Goal: Task Accomplishment & Management: Complete application form

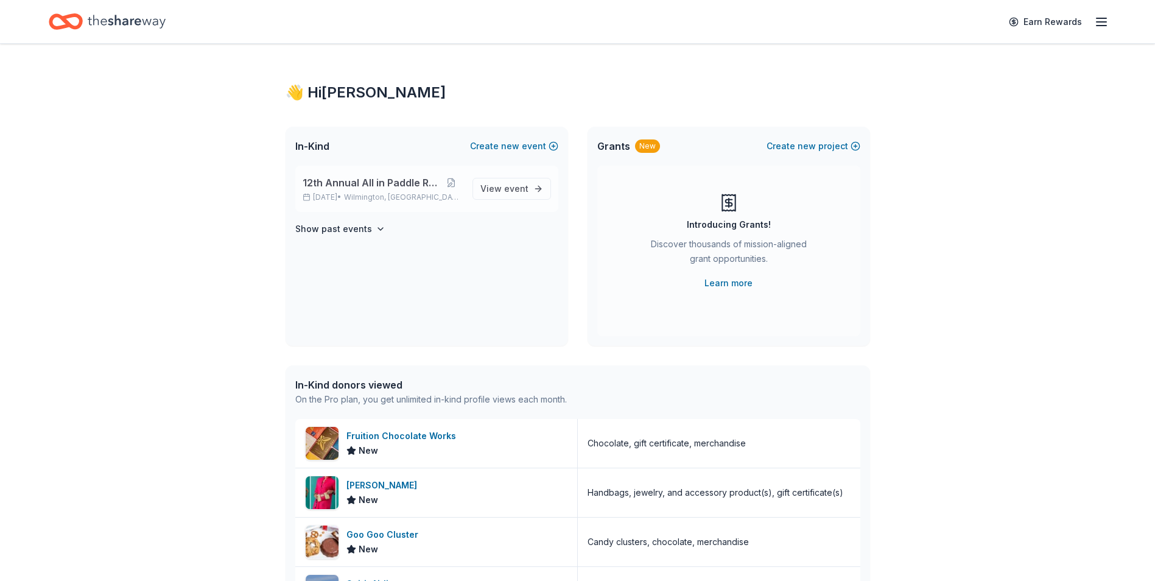
click at [376, 187] on span "12th Annual All in Paddle Raffle" at bounding box center [372, 182] width 138 height 15
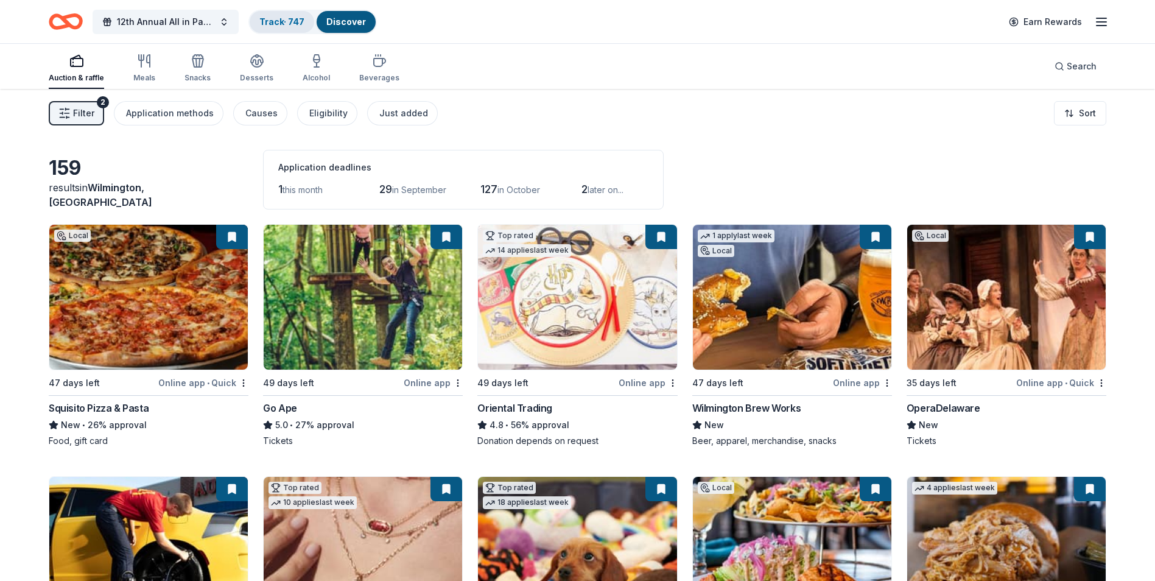
click at [271, 24] on link "Track · 747" at bounding box center [281, 21] width 45 height 10
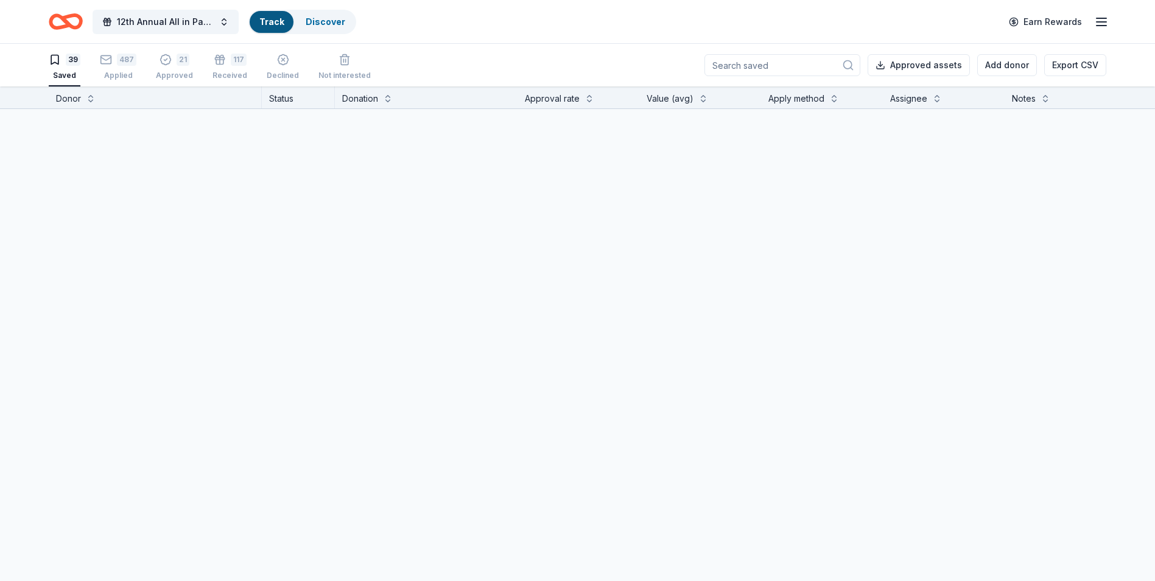
scroll to position [1, 0]
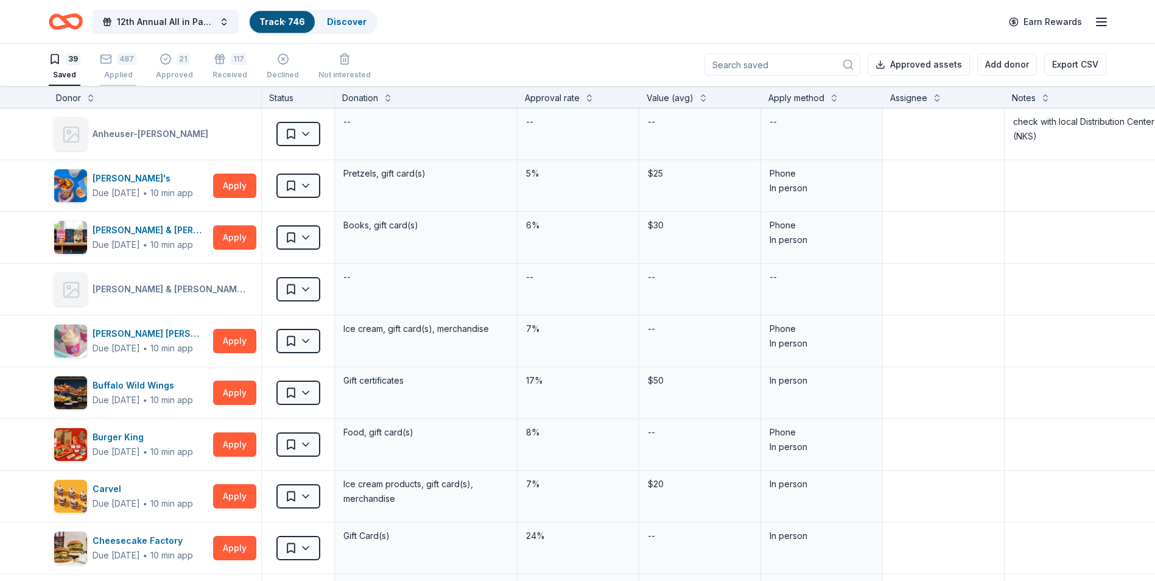
click at [115, 67] on div "487 Applied" at bounding box center [118, 66] width 37 height 27
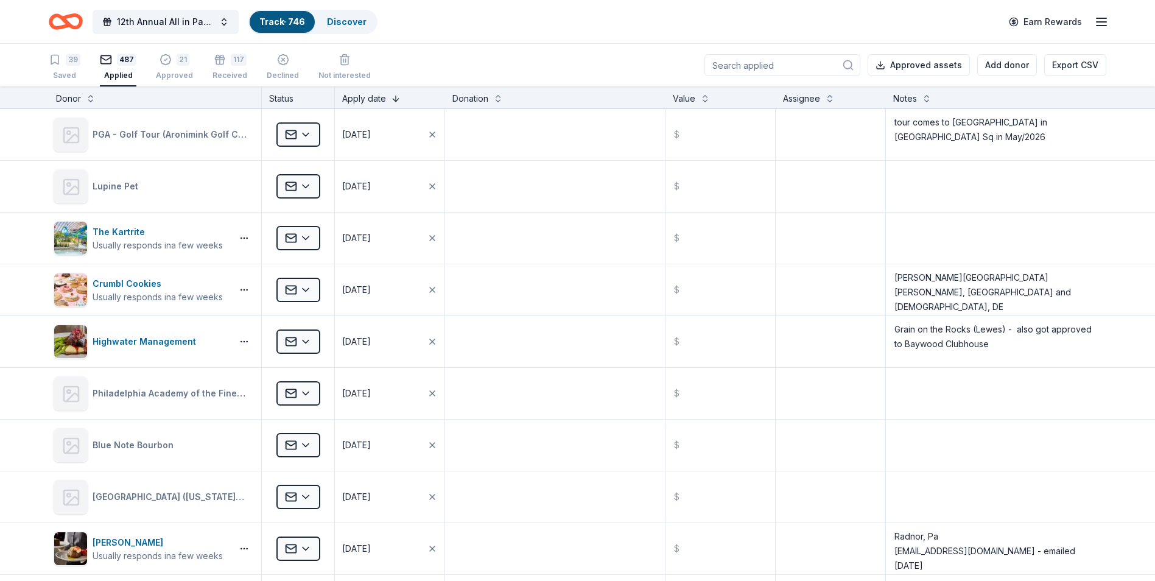
click at [394, 99] on button at bounding box center [396, 97] width 10 height 12
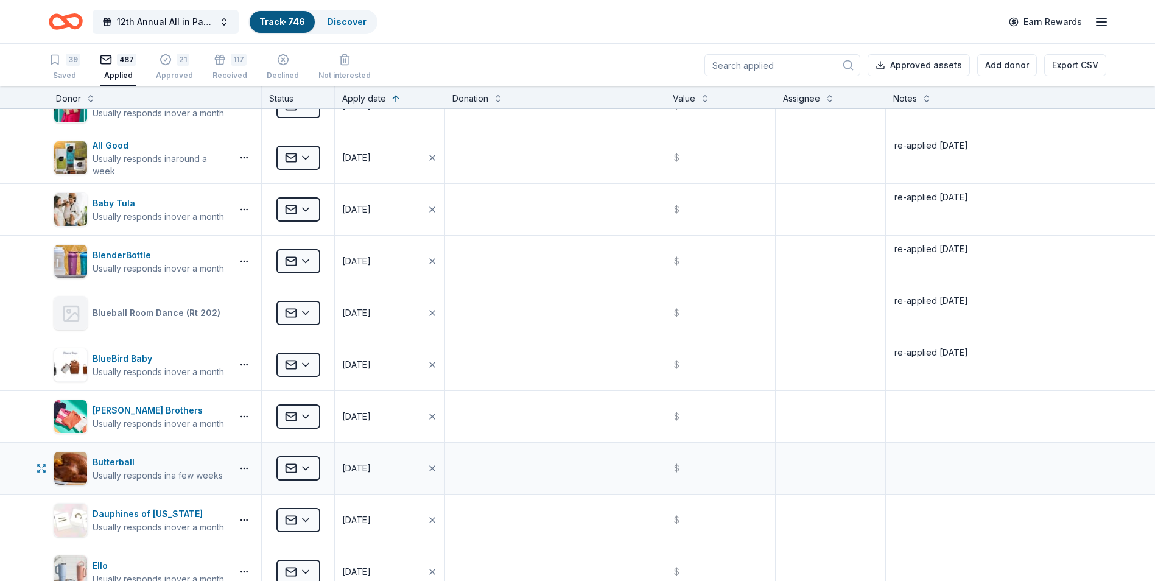
scroll to position [7487, 0]
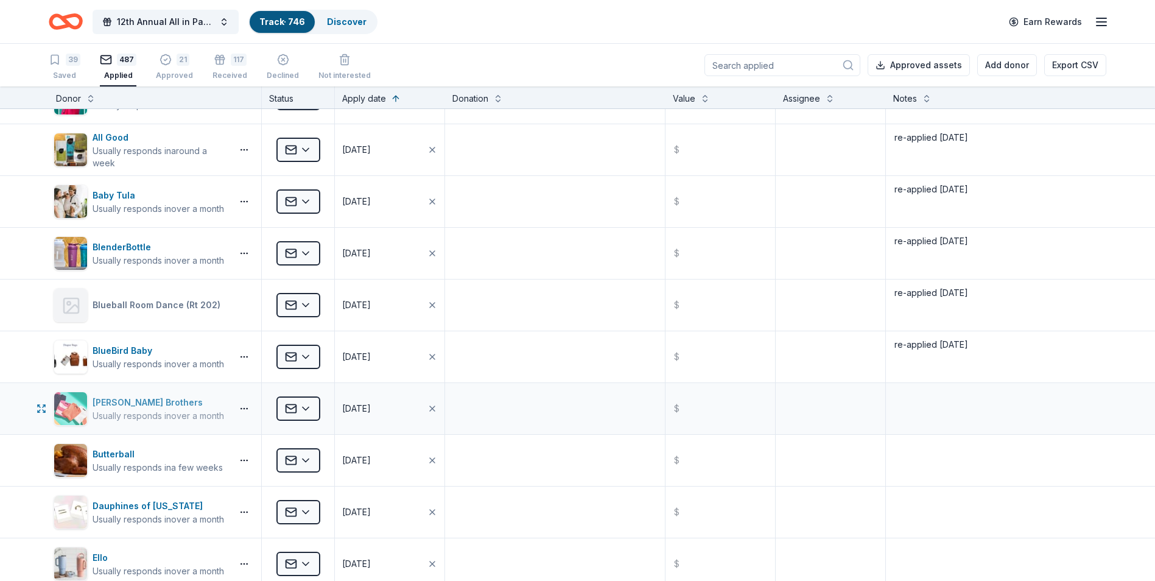
click at [114, 401] on div "Brooks Brothers" at bounding box center [158, 402] width 131 height 15
click at [306, 408] on html "12th Annual All in Paddle Raffle Track · 746 Discover Earn Rewards 39 Saved 487…" at bounding box center [577, 290] width 1155 height 581
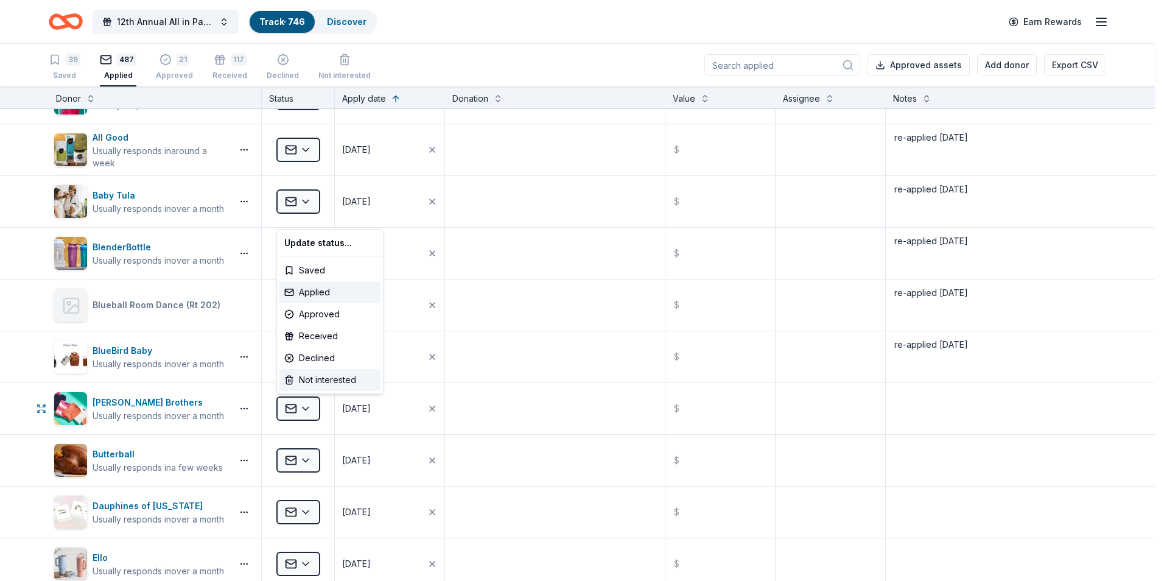
click at [331, 379] on div "Not interested" at bounding box center [329, 380] width 101 height 22
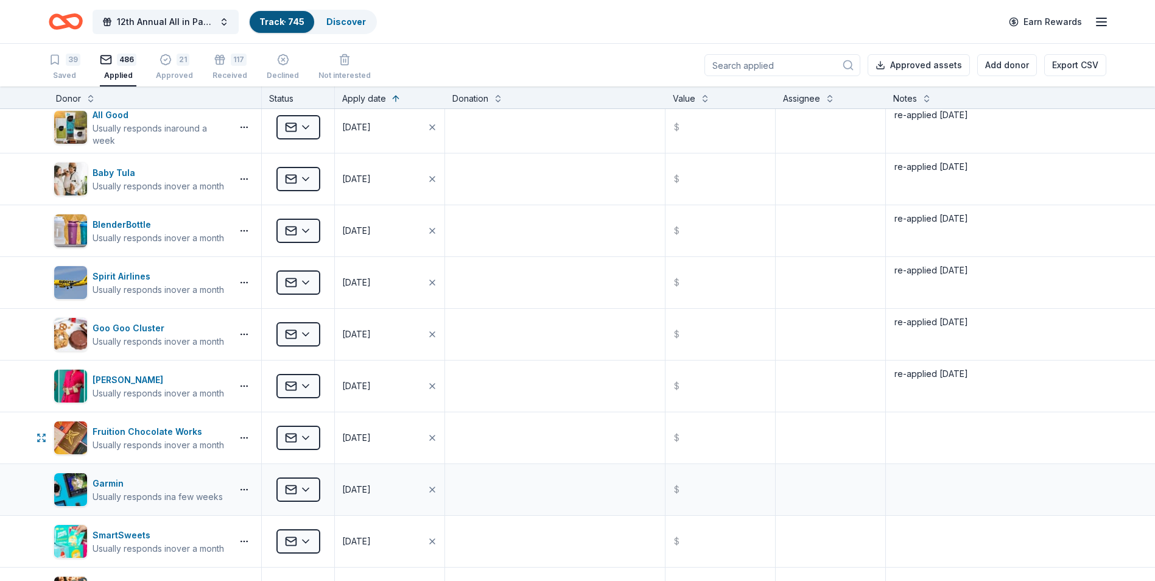
scroll to position [7548, 0]
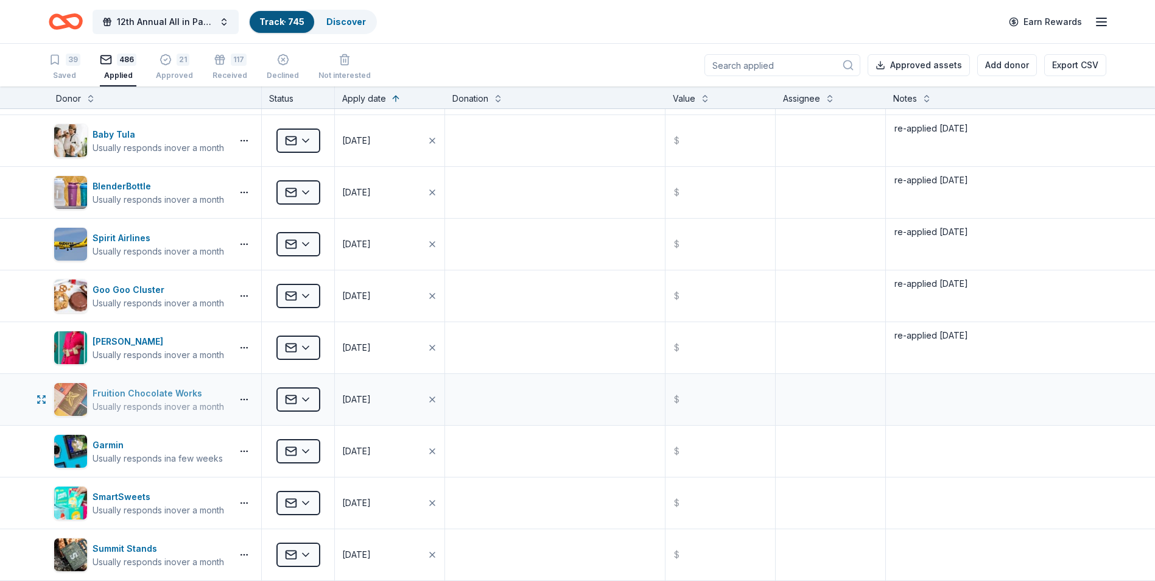
click at [126, 390] on div "Fruition Chocolate Works" at bounding box center [158, 393] width 131 height 15
click at [897, 396] on textarea at bounding box center [996, 399] width 218 height 49
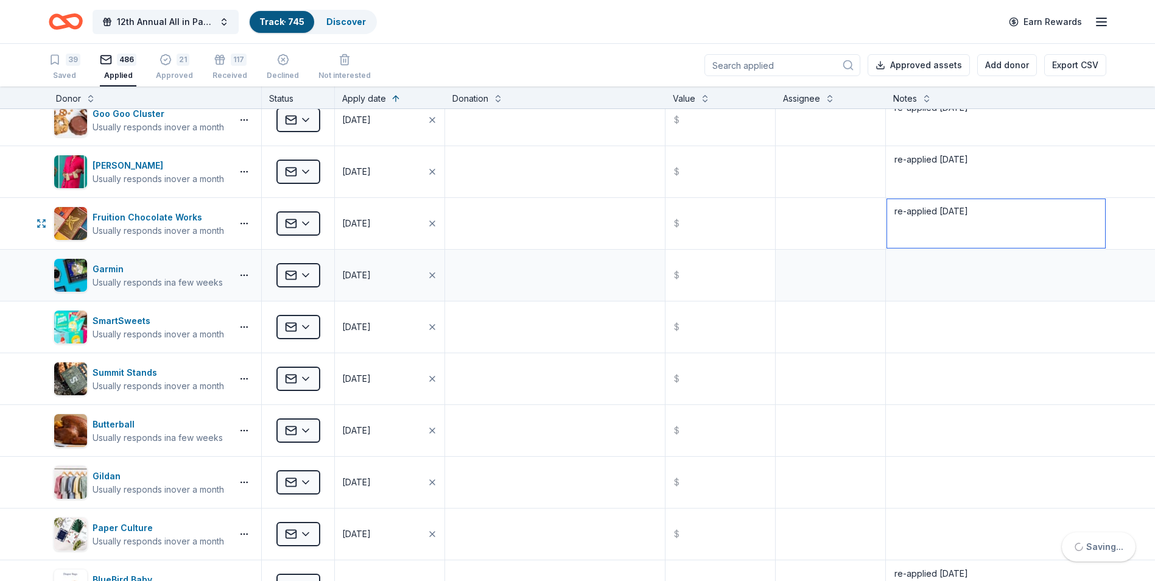
scroll to position [7731, 0]
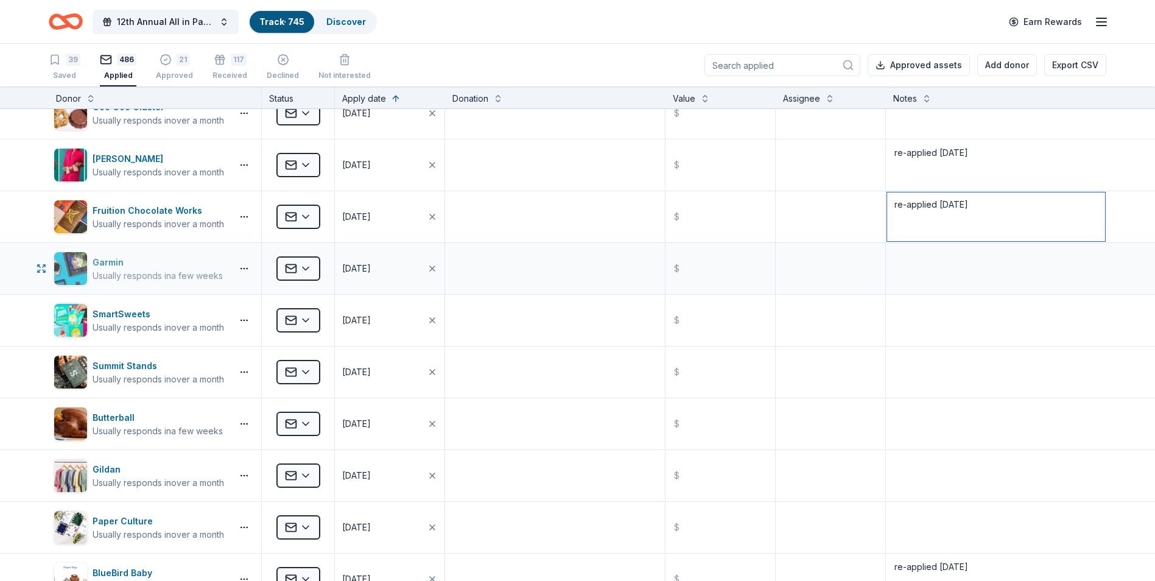
type textarea "re-applied 8/23/25"
click at [107, 260] on div "Garmin" at bounding box center [158, 262] width 130 height 15
click at [899, 261] on textarea at bounding box center [996, 268] width 218 height 49
type textarea "re-applied 8/23/25"
click at [112, 310] on div "SmartSweets" at bounding box center [158, 314] width 131 height 15
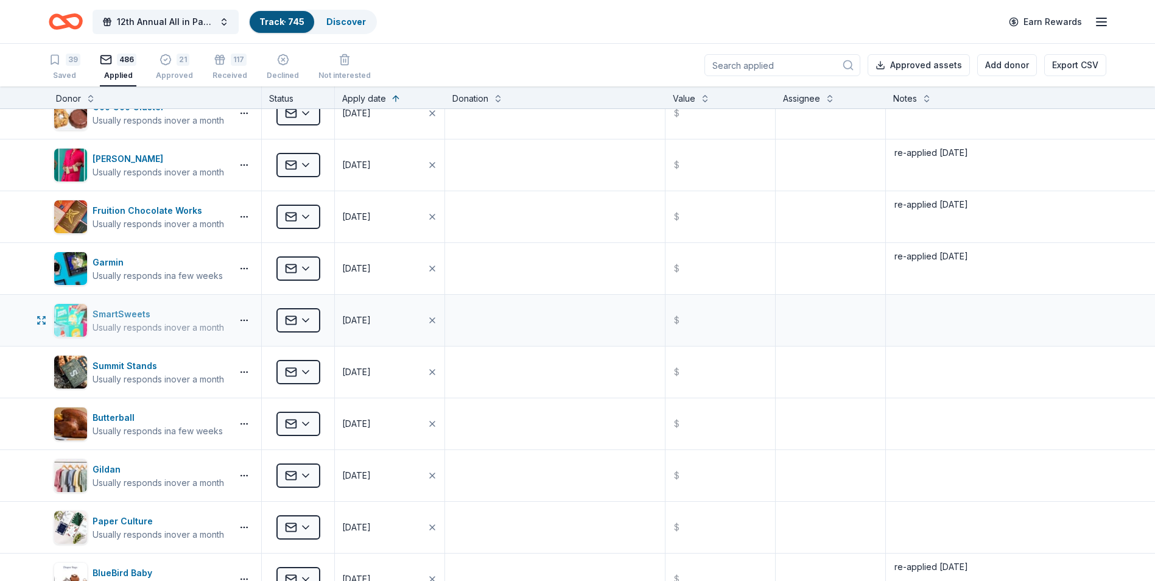
click at [110, 311] on div "SmartSweets" at bounding box center [158, 314] width 131 height 15
click at [951, 308] on textarea at bounding box center [996, 320] width 218 height 49
type textarea "re-applied 8/23/25"
click at [110, 362] on div "Summit Stands" at bounding box center [158, 366] width 131 height 15
click at [912, 365] on textarea at bounding box center [996, 372] width 218 height 49
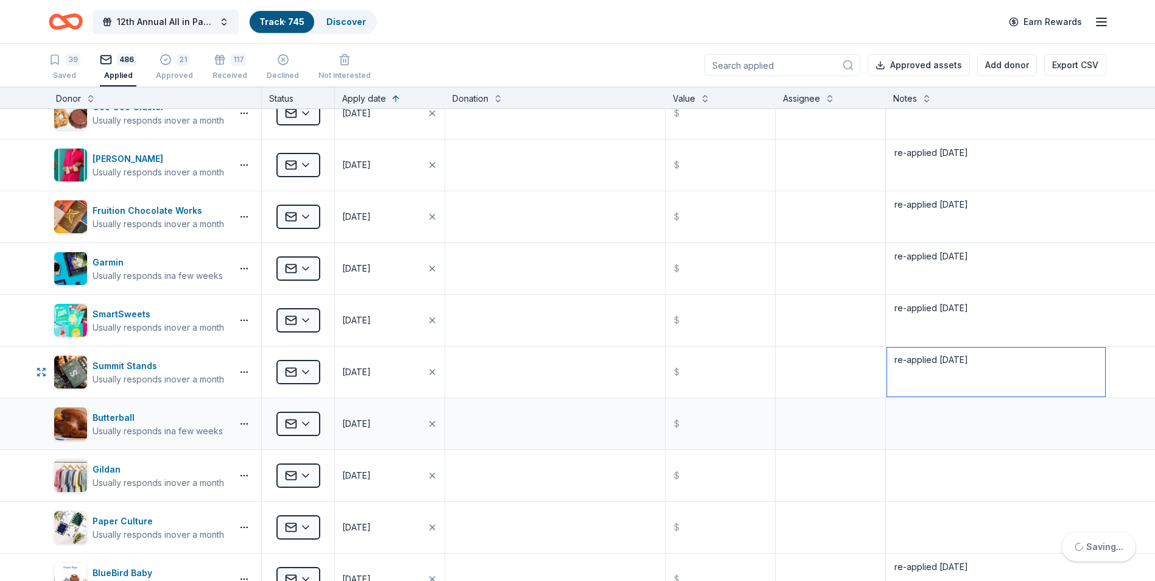
scroll to position [7792, 0]
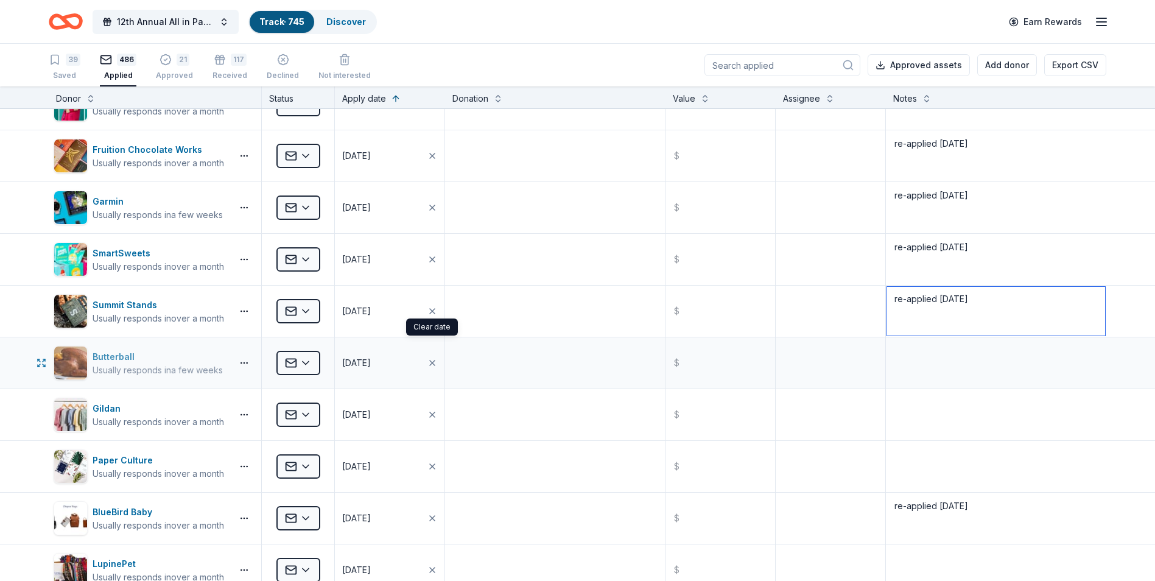
type textarea "re-applied 8/23/25"
click at [105, 354] on div "Butterball" at bounding box center [158, 356] width 130 height 15
click at [305, 363] on html "12th Annual All in Paddle Raffle Track · 745 Discover Earn Rewards 39 Saved 486…" at bounding box center [577, 290] width 1155 height 581
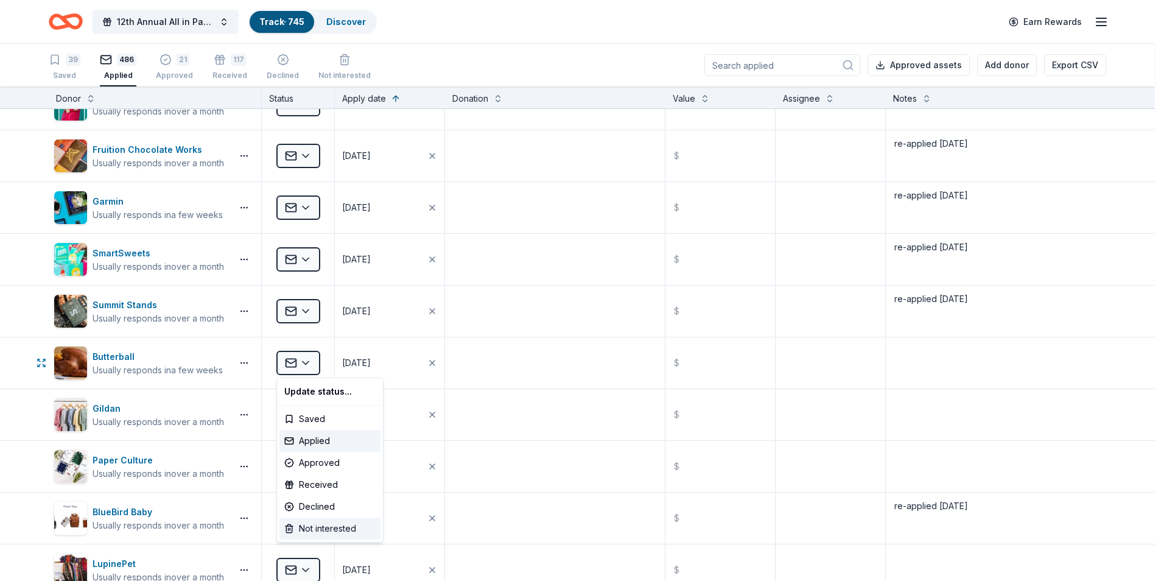
click at [330, 529] on div "Not interested" at bounding box center [329, 528] width 101 height 22
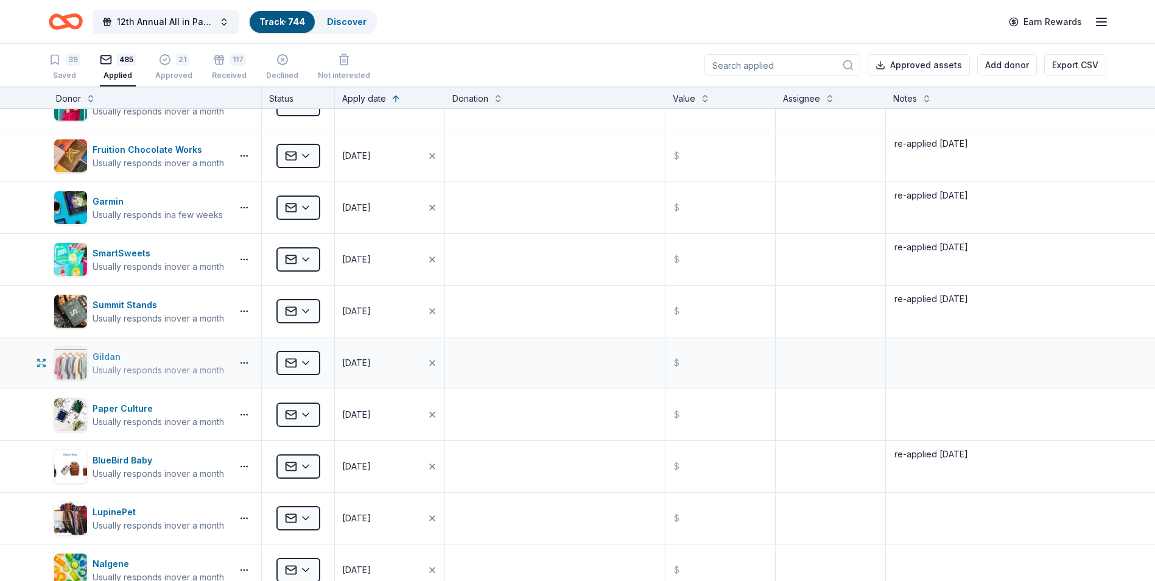
click at [101, 354] on div "Gildan" at bounding box center [158, 356] width 131 height 15
click at [923, 352] on textarea at bounding box center [996, 362] width 218 height 49
type textarea "re-applied 8/23/25"
click at [107, 407] on div "Paper Culture" at bounding box center [158, 408] width 131 height 15
click at [918, 404] on textarea at bounding box center [996, 414] width 218 height 49
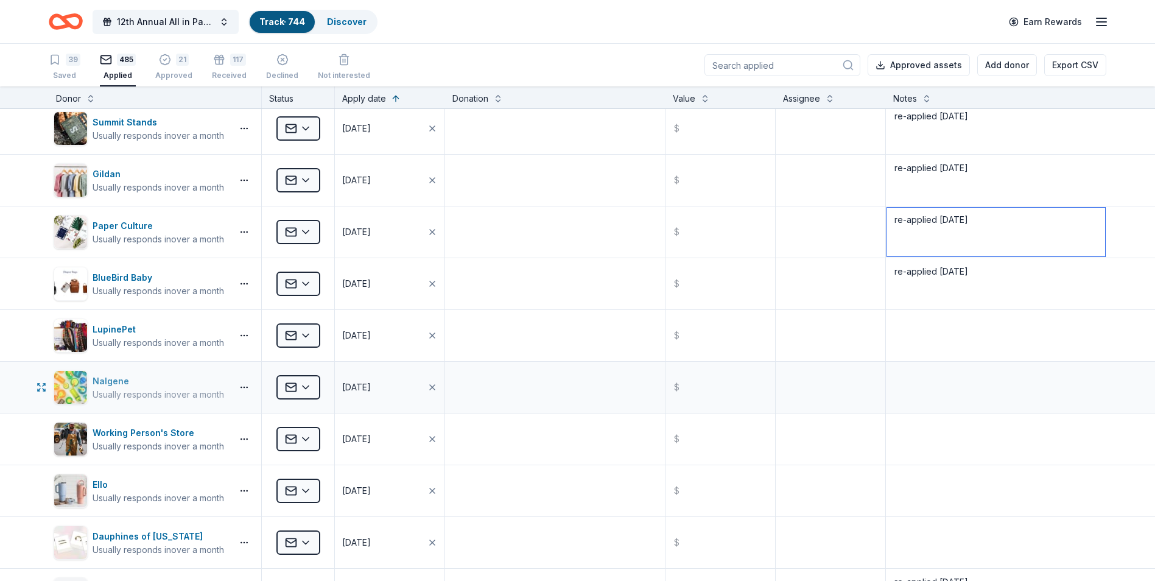
scroll to position [8035, 0]
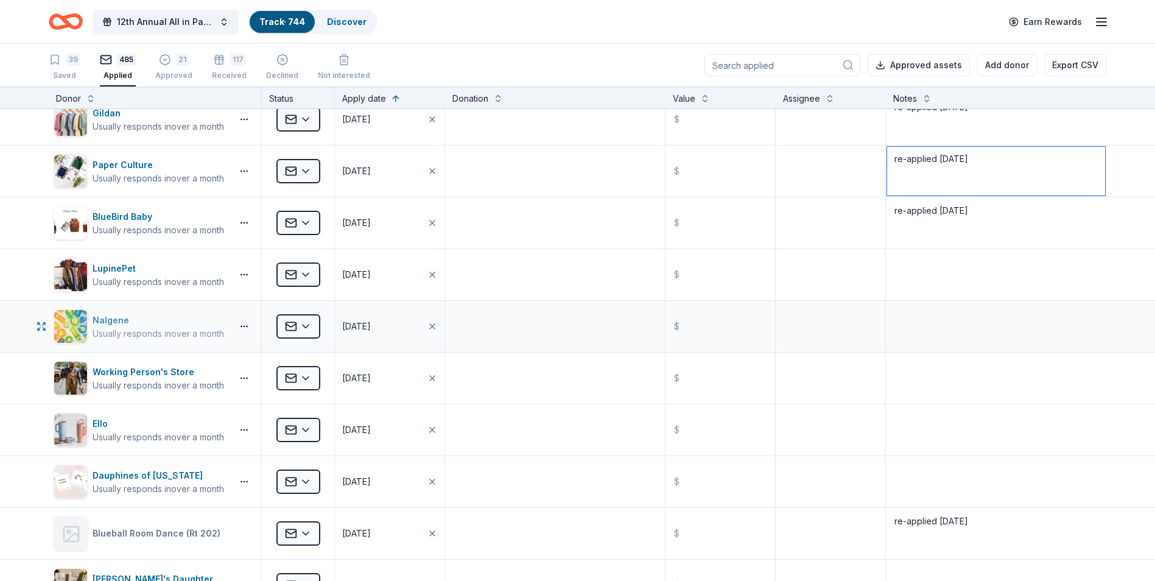
type textarea "re-applied 8/25/25"
click at [102, 316] on div "Nalgene" at bounding box center [158, 320] width 131 height 15
click at [900, 314] on textarea at bounding box center [996, 326] width 218 height 49
type textarea "re-applied 8/23/25"
click at [123, 369] on div "Working Person's Store" at bounding box center [158, 372] width 131 height 15
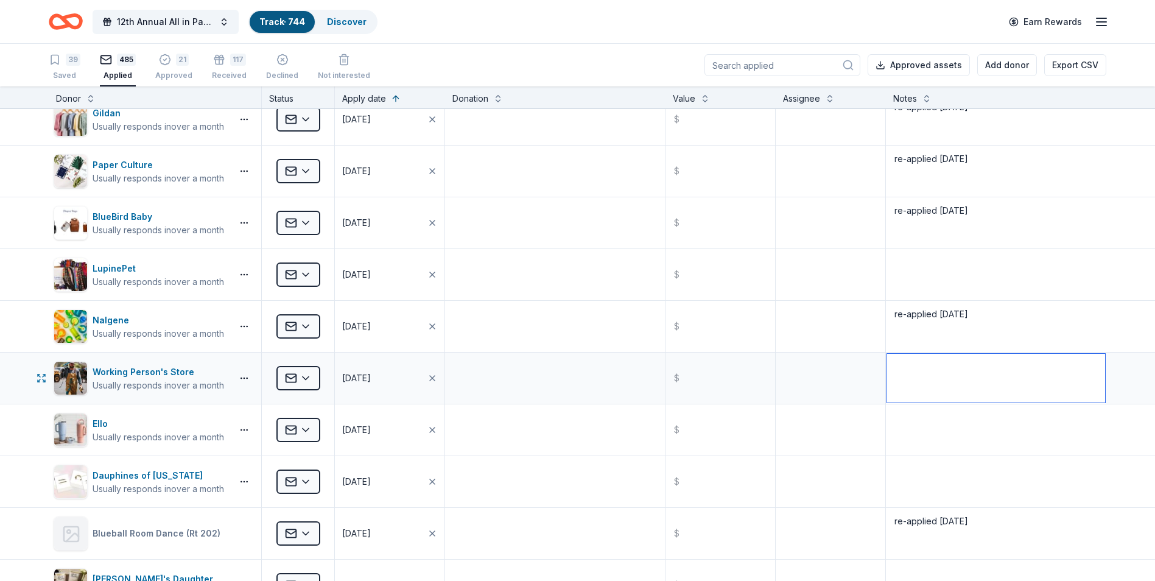
click at [928, 374] on textarea at bounding box center [996, 378] width 218 height 49
type textarea "re-applied 8/23/25"
click at [939, 429] on textarea at bounding box center [996, 429] width 218 height 49
click at [100, 424] on div "Ello" at bounding box center [158, 423] width 131 height 15
click at [925, 419] on textarea at bounding box center [996, 429] width 218 height 49
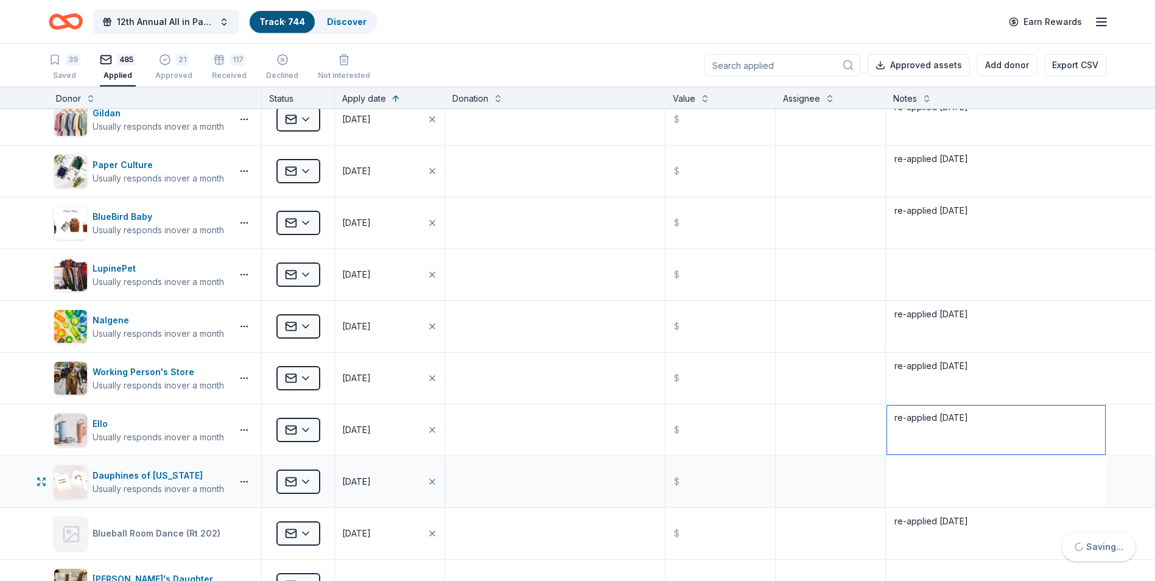
type textarea "re-applied 8/23/25"
click at [922, 480] on textarea at bounding box center [996, 481] width 218 height 49
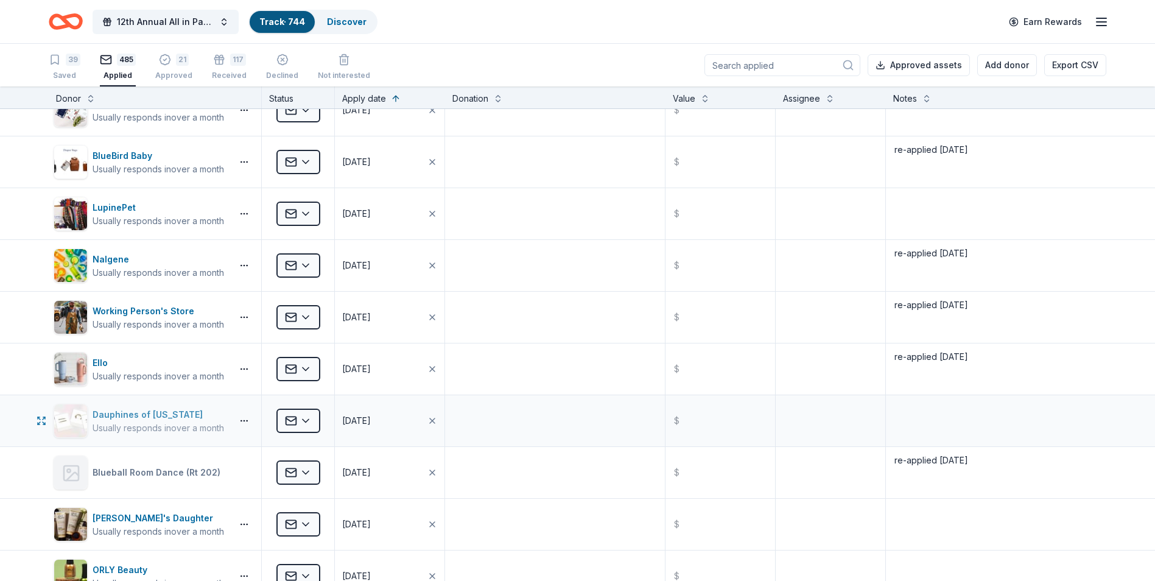
click at [125, 409] on div "Dauphines of New York" at bounding box center [158, 414] width 131 height 15
click at [903, 408] on textarea at bounding box center [996, 420] width 218 height 49
type textarea "re-applied 8/23/25"
click at [1040, 332] on textarea "re-applied 8/23/25" at bounding box center [996, 317] width 218 height 49
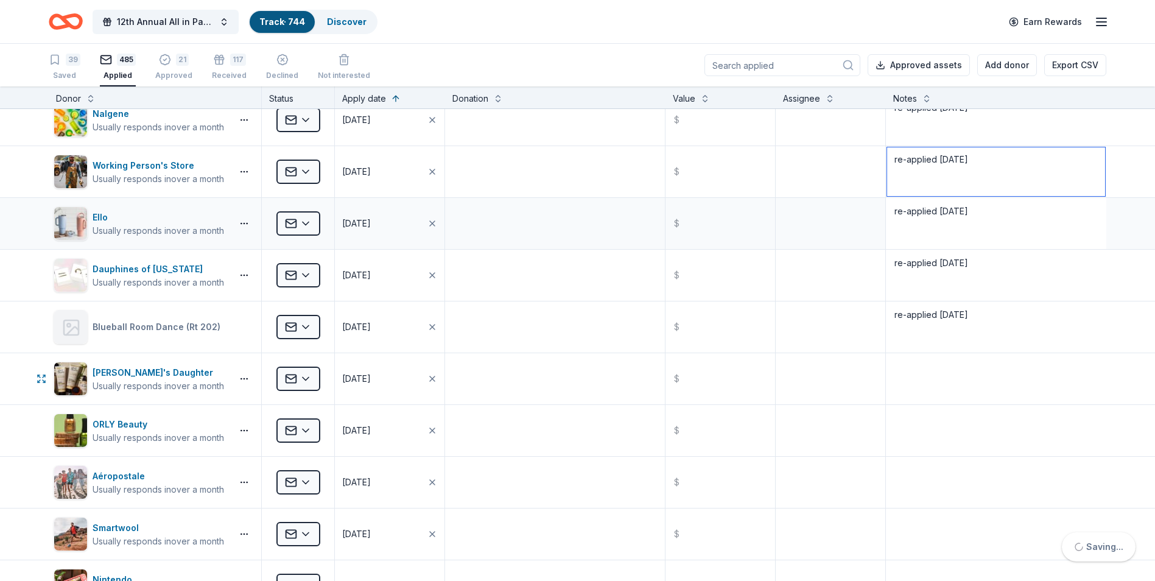
scroll to position [8279, 0]
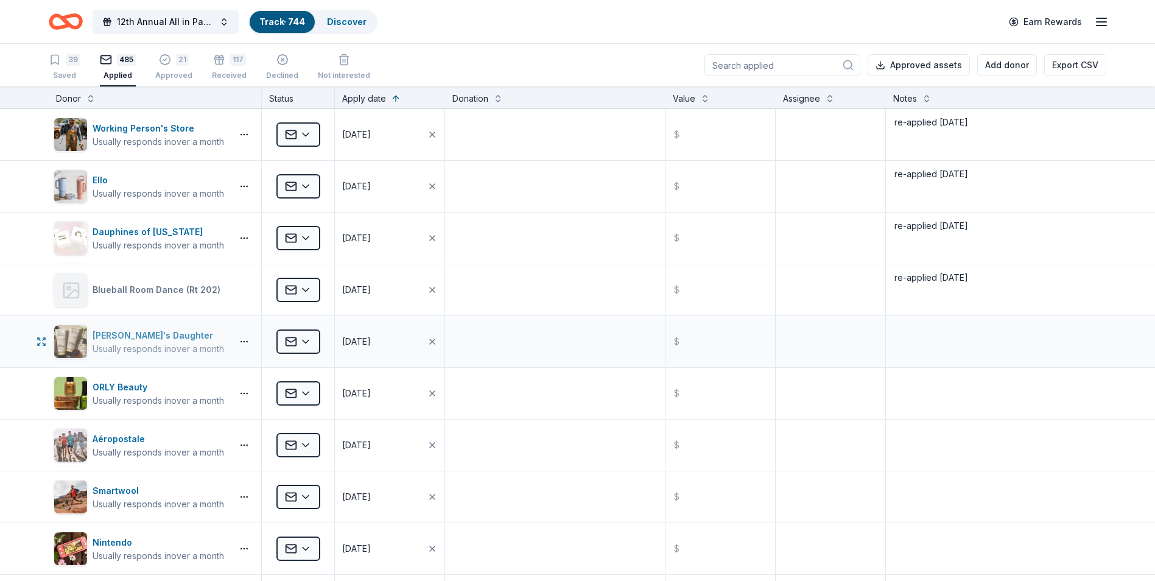
click at [113, 334] on div "Carol's Daughter" at bounding box center [158, 335] width 131 height 15
click at [905, 331] on textarea at bounding box center [996, 341] width 218 height 49
type textarea "re-applied 8/23/25"
click at [923, 389] on textarea at bounding box center [996, 393] width 218 height 49
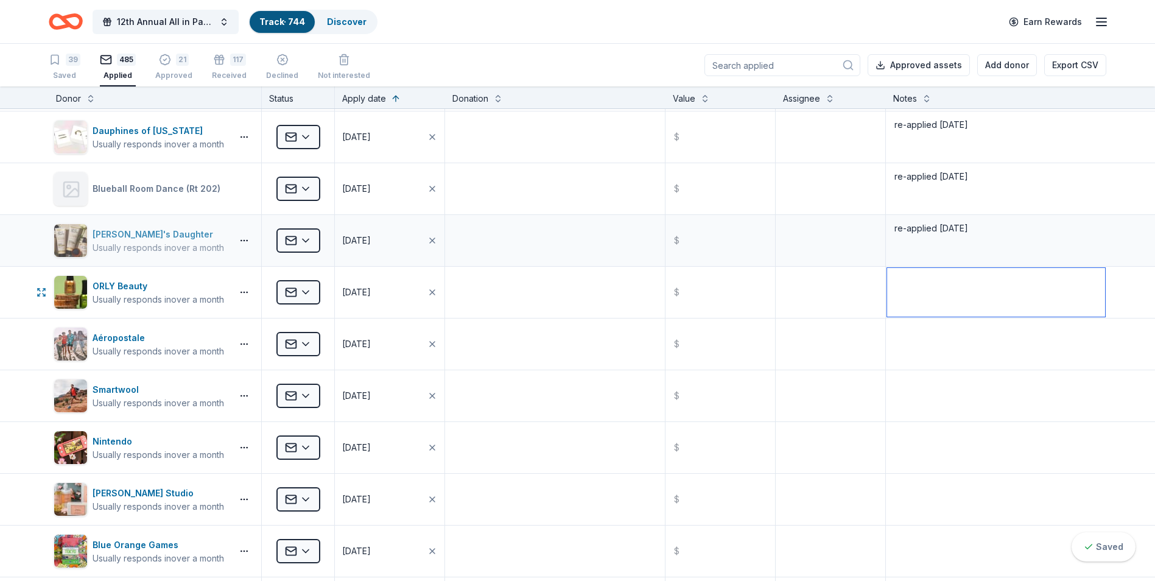
scroll to position [8400, 0]
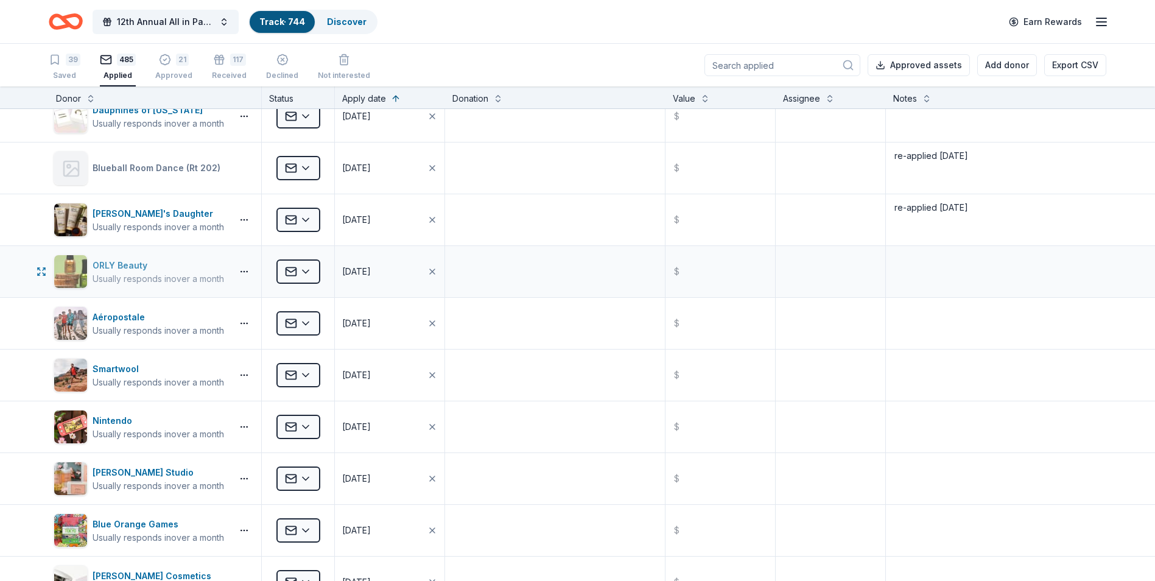
click at [105, 262] on div "ORLY Beauty" at bounding box center [158, 265] width 131 height 15
click at [957, 254] on textarea at bounding box center [996, 271] width 218 height 49
click at [916, 329] on textarea at bounding box center [996, 323] width 218 height 49
type textarea "re-applied 8/23/25"
click at [107, 315] on div "Aéropostale" at bounding box center [158, 317] width 131 height 15
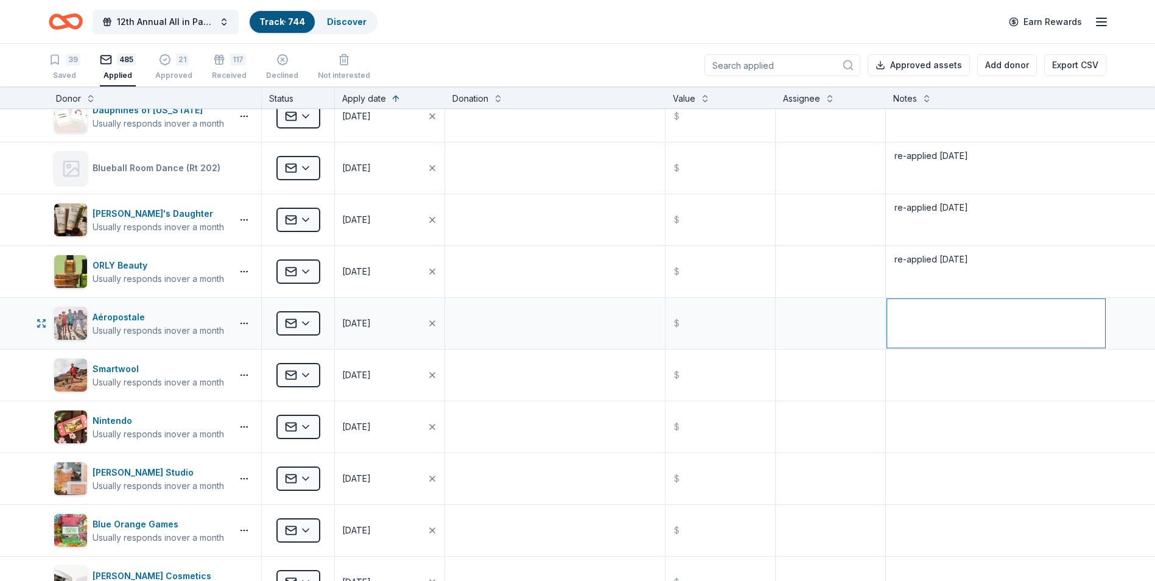
click at [895, 303] on textarea at bounding box center [996, 323] width 218 height 49
type textarea "re-applied 8/23/25"
click at [107, 367] on div "Smartwool" at bounding box center [158, 369] width 131 height 15
click at [927, 363] on textarea at bounding box center [996, 375] width 218 height 49
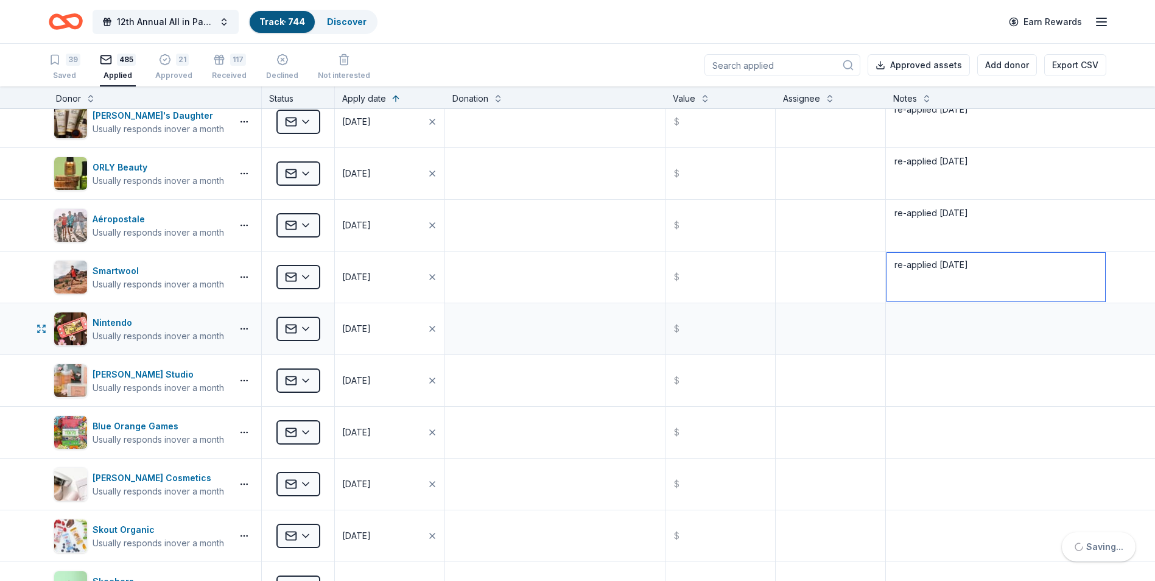
scroll to position [8522, 0]
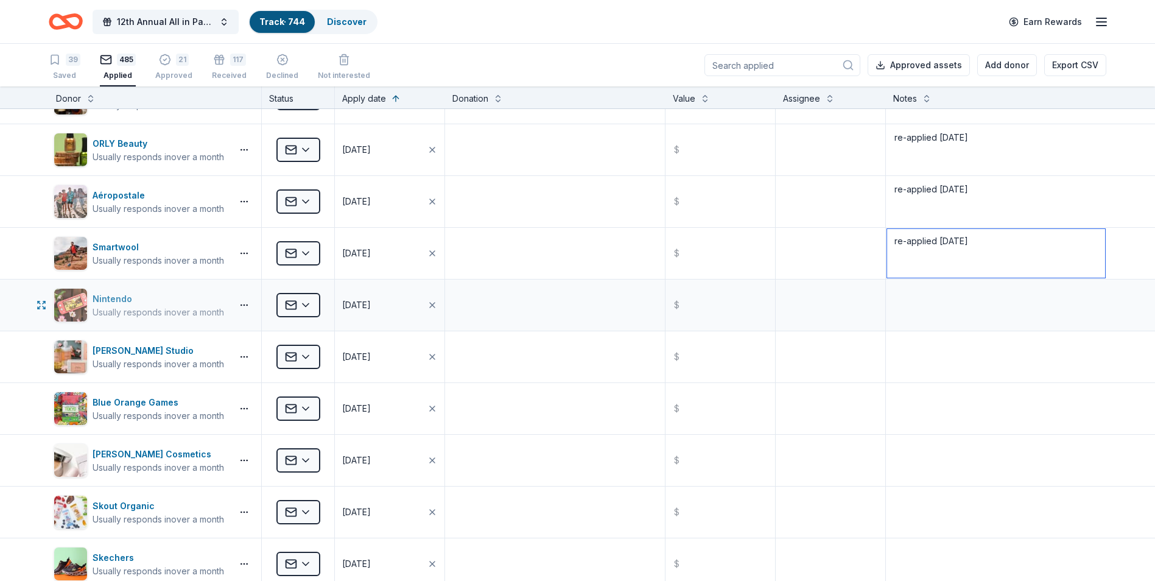
type textarea "re-applied 8/23/25"
click at [107, 297] on div "Nintendo" at bounding box center [158, 299] width 131 height 15
click at [914, 289] on textarea at bounding box center [996, 305] width 218 height 49
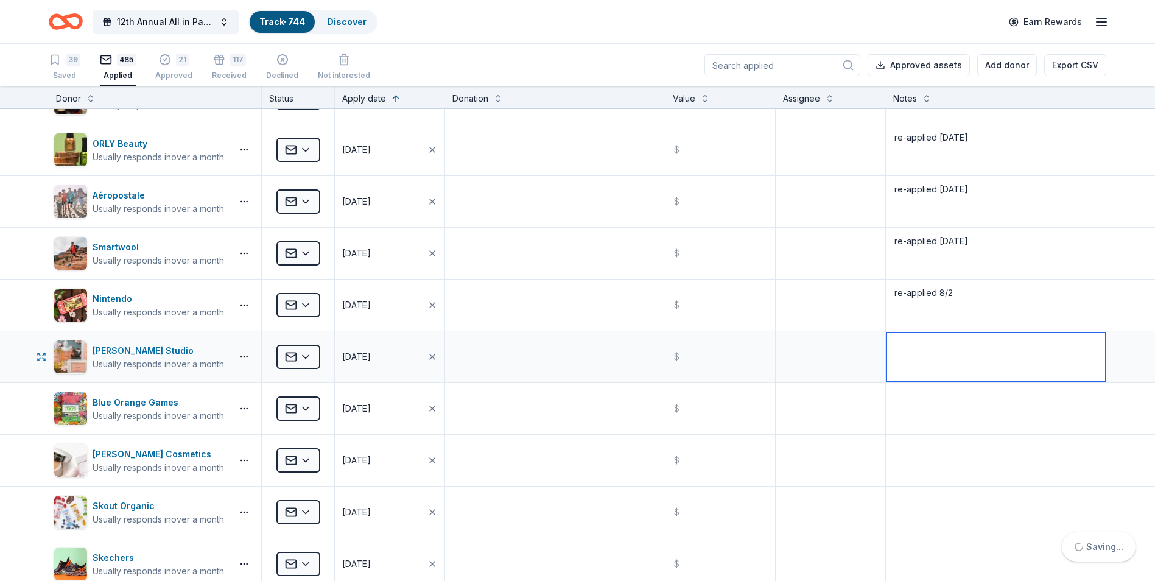
click at [942, 366] on textarea at bounding box center [996, 356] width 218 height 49
type textarea "re-applied 8/23/25"
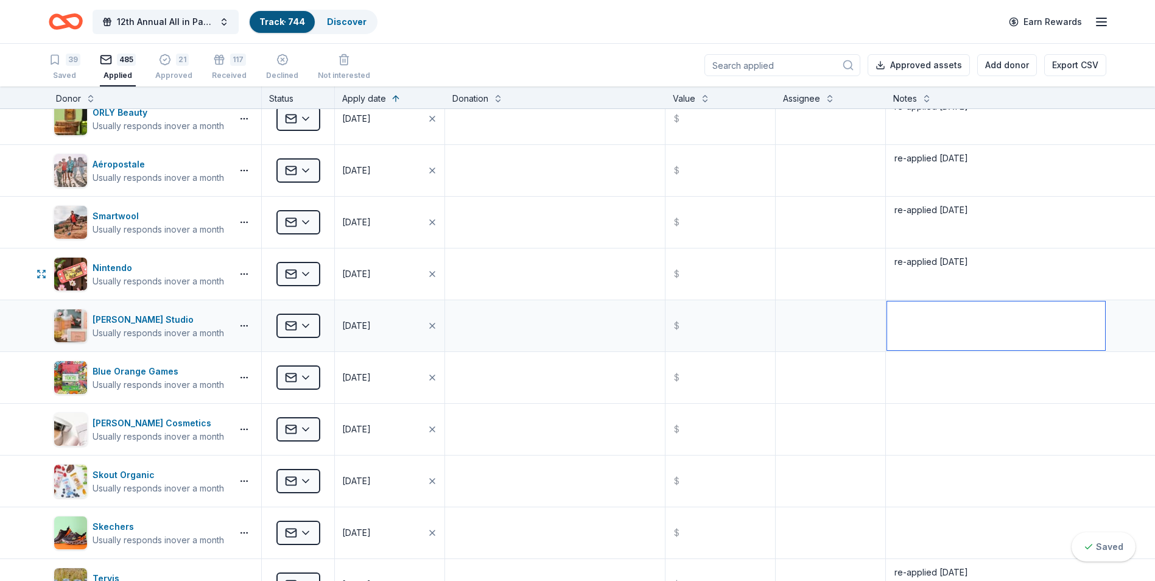
scroll to position [8583, 0]
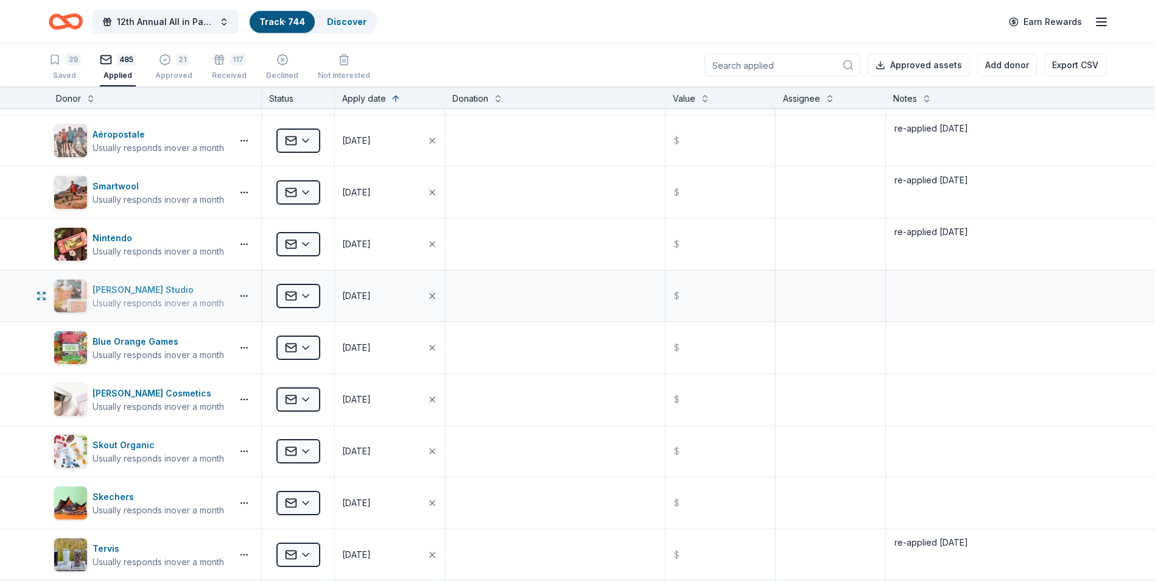
click at [110, 292] on div "[PERSON_NAME] Studio" at bounding box center [158, 289] width 131 height 15
click at [940, 292] on textarea at bounding box center [996, 295] width 218 height 49
type textarea "re-applied 8/23/25"
click at [930, 351] on textarea at bounding box center [996, 347] width 218 height 49
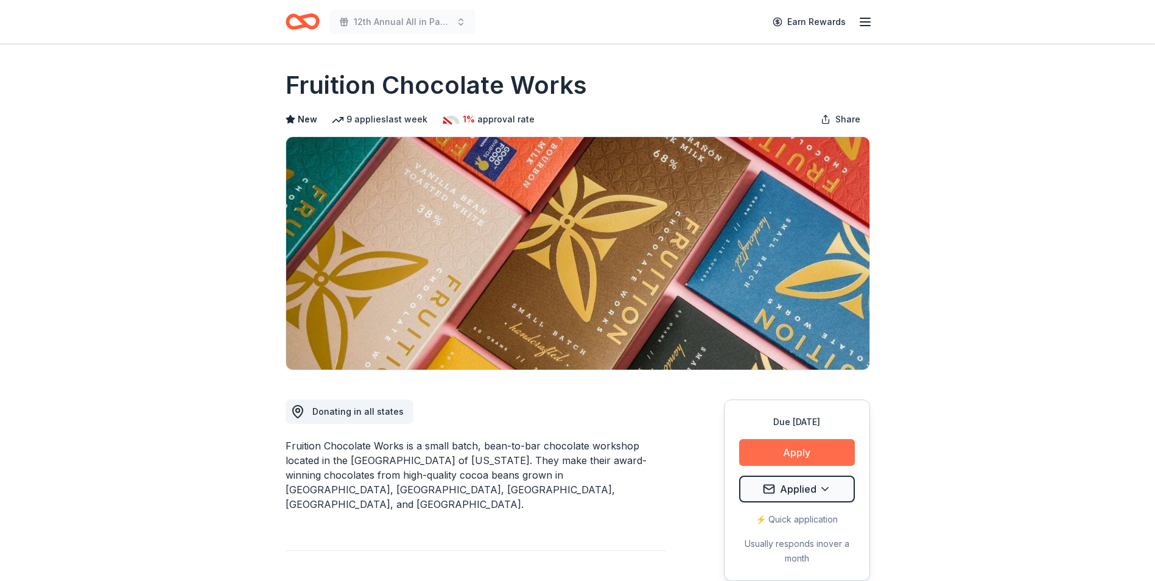
click at [791, 452] on button "Apply" at bounding box center [797, 452] width 116 height 27
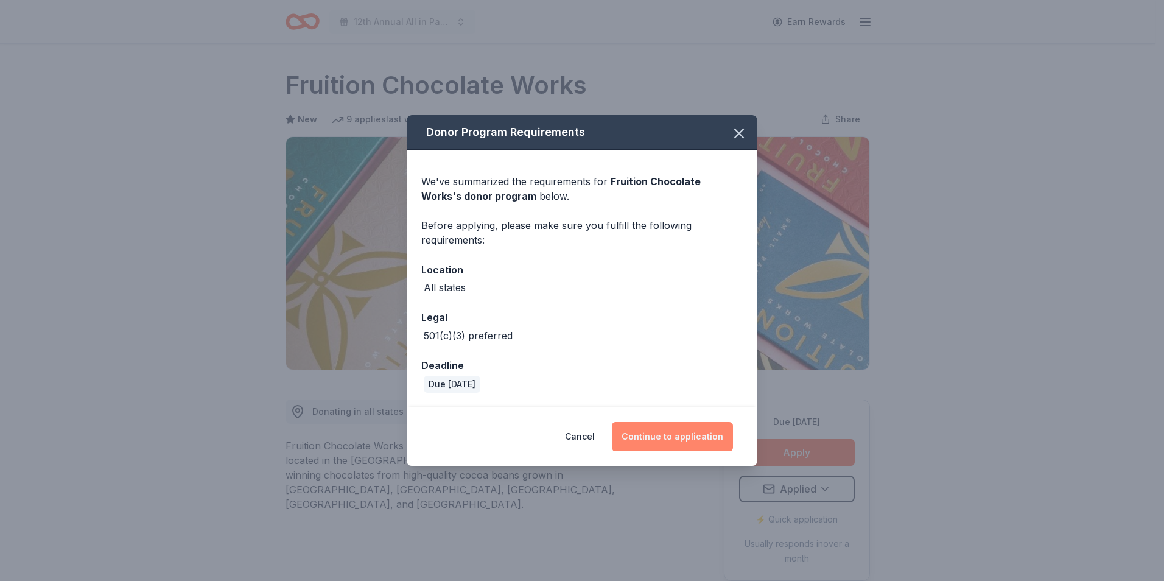
click at [664, 432] on button "Continue to application" at bounding box center [672, 436] width 121 height 29
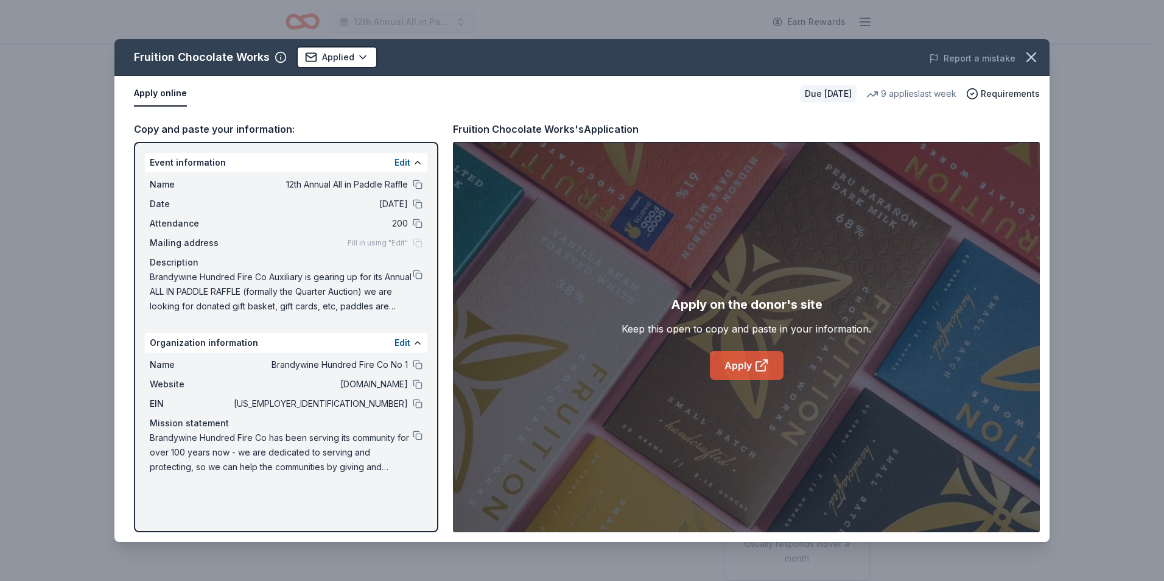
click at [734, 370] on link "Apply" at bounding box center [747, 365] width 74 height 29
click at [419, 275] on button at bounding box center [418, 275] width 10 height 10
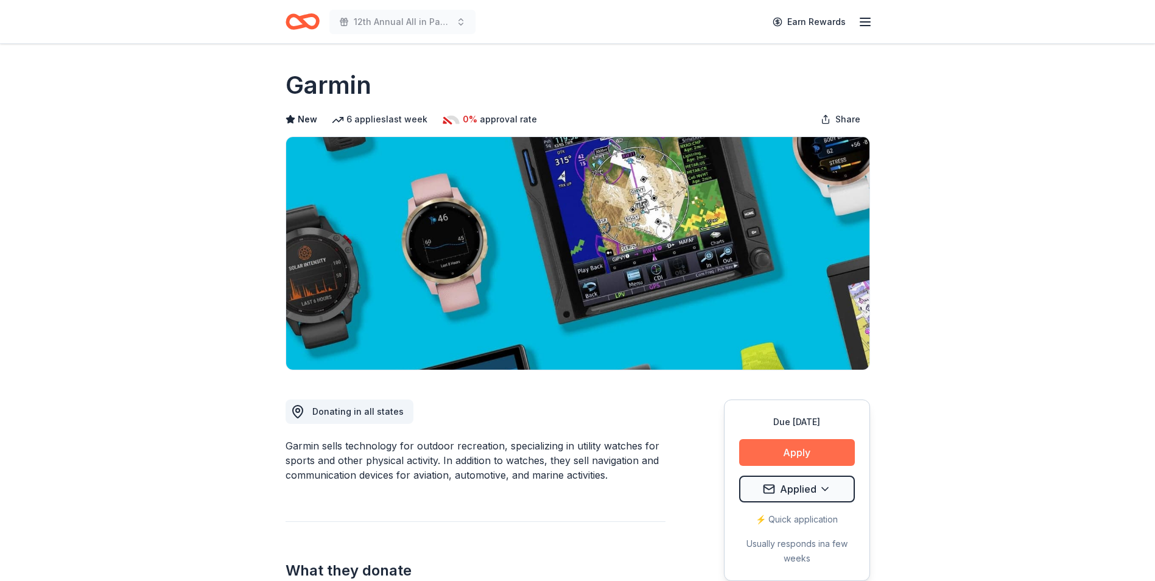
click at [790, 452] on button "Apply" at bounding box center [797, 452] width 116 height 27
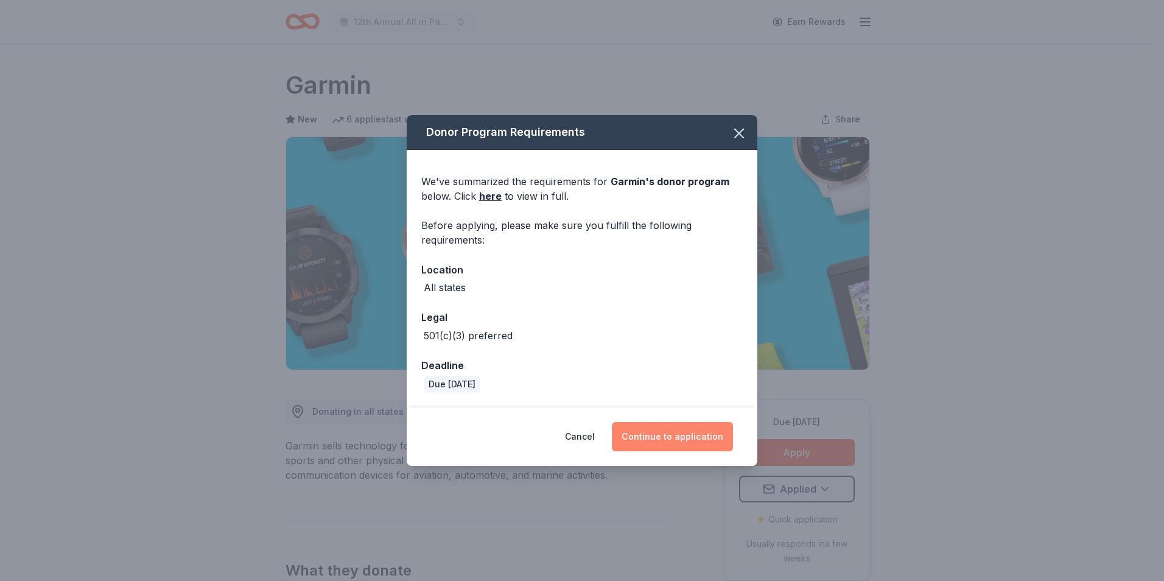
click at [679, 434] on button "Continue to application" at bounding box center [672, 436] width 121 height 29
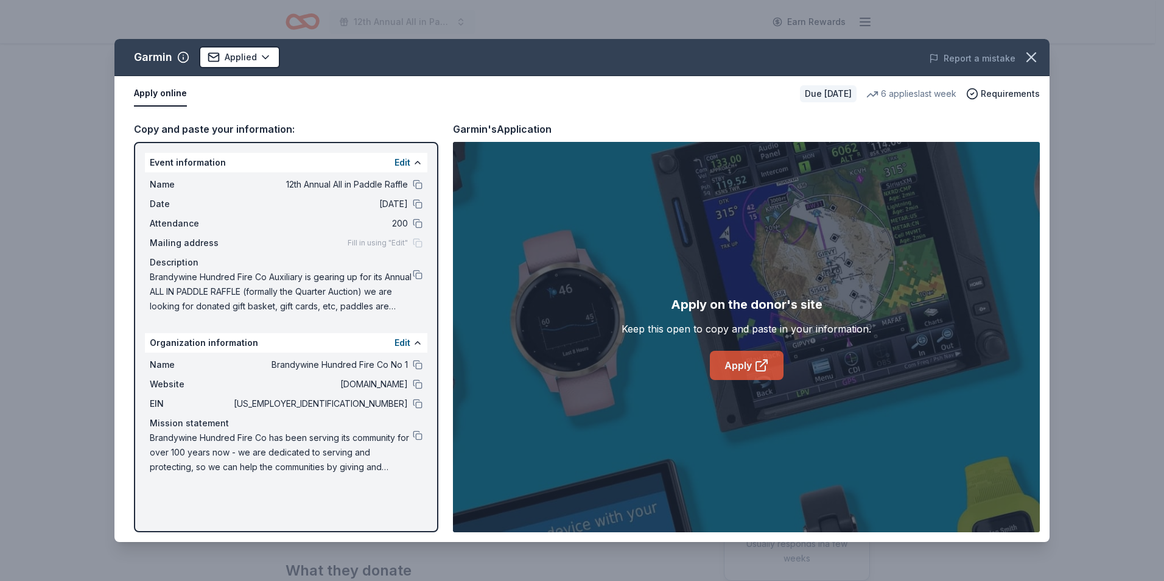
click at [740, 370] on link "Apply" at bounding box center [747, 365] width 74 height 29
click at [419, 277] on button at bounding box center [418, 275] width 10 height 10
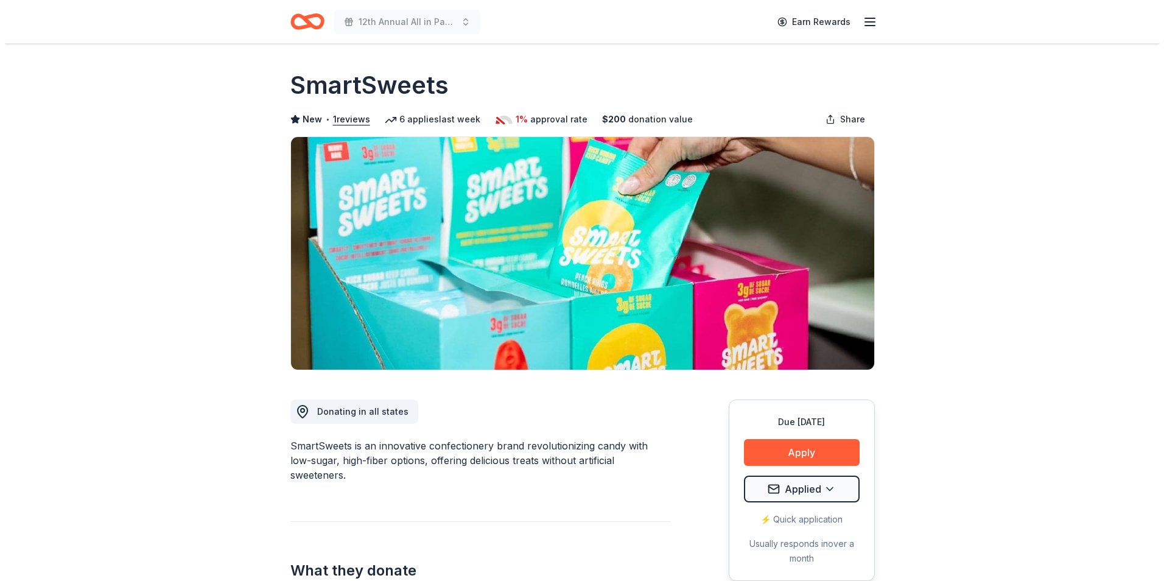
scroll to position [61, 0]
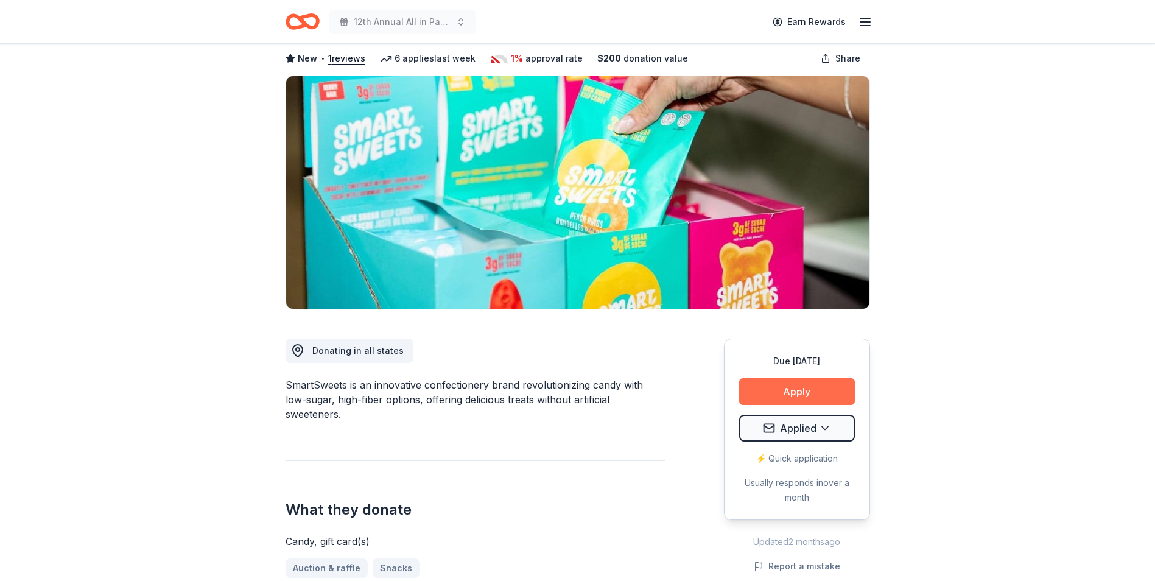
click at [798, 393] on button "Apply" at bounding box center [797, 391] width 116 height 27
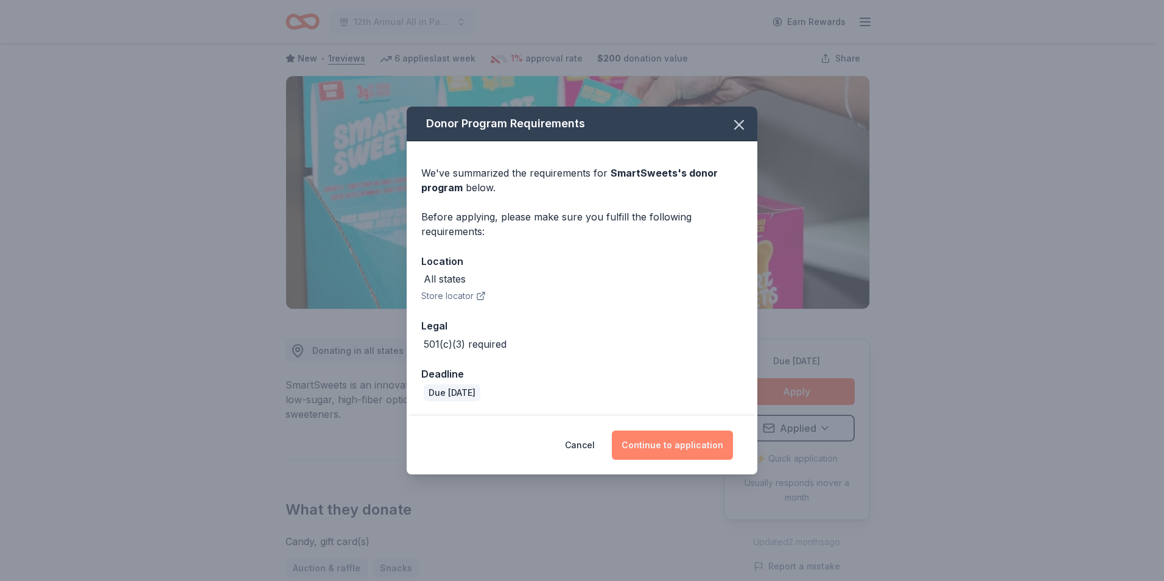
click at [677, 448] on button "Continue to application" at bounding box center [672, 444] width 121 height 29
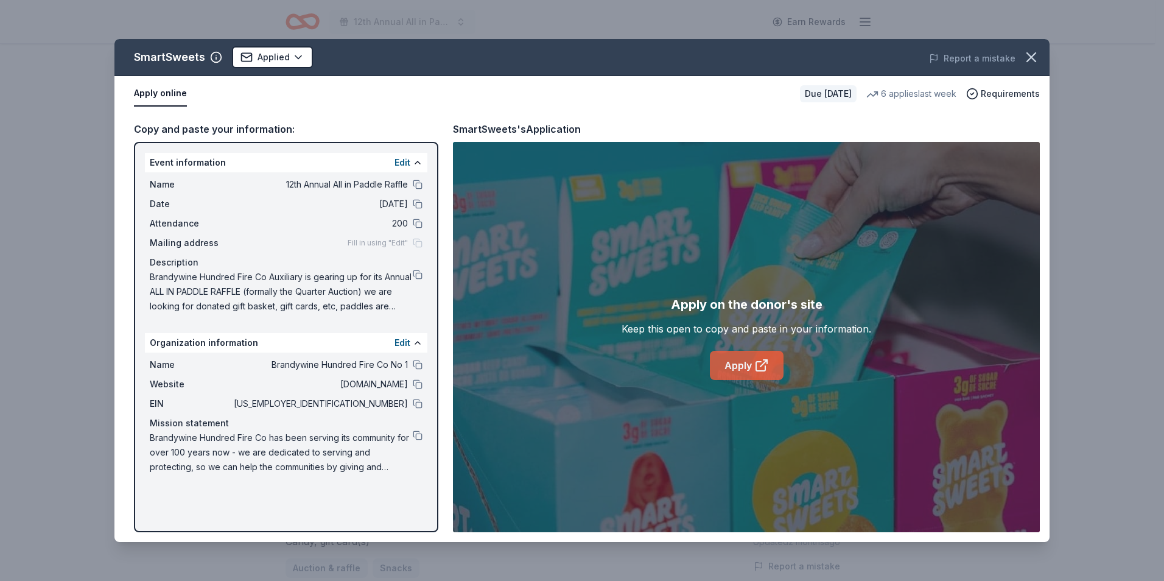
click at [732, 367] on link "Apply" at bounding box center [747, 365] width 74 height 29
click at [738, 363] on link "Apply" at bounding box center [747, 365] width 74 height 29
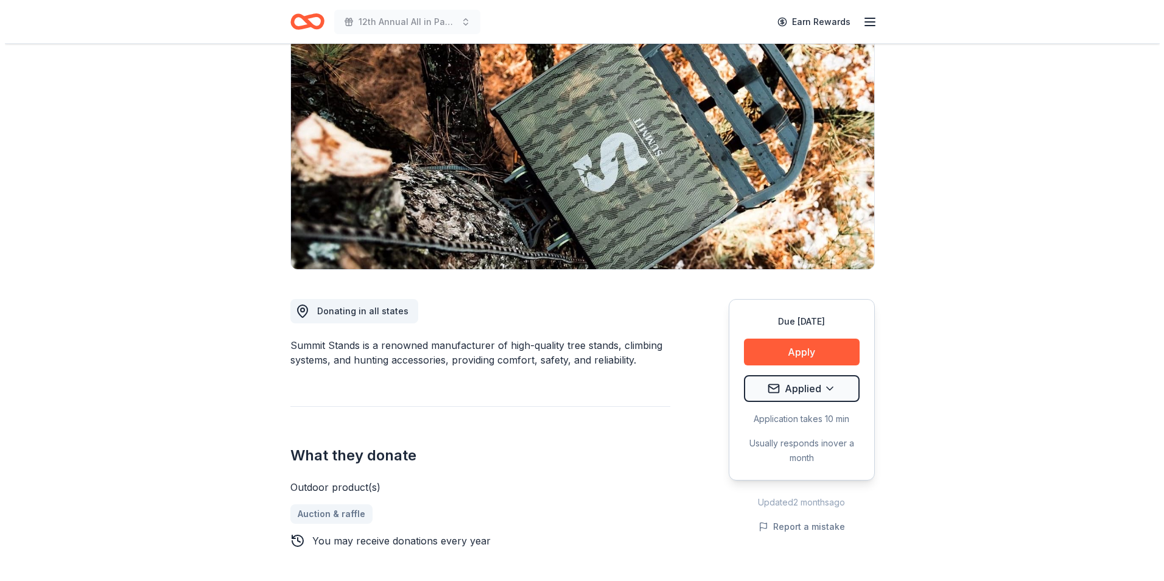
scroll to position [122, 0]
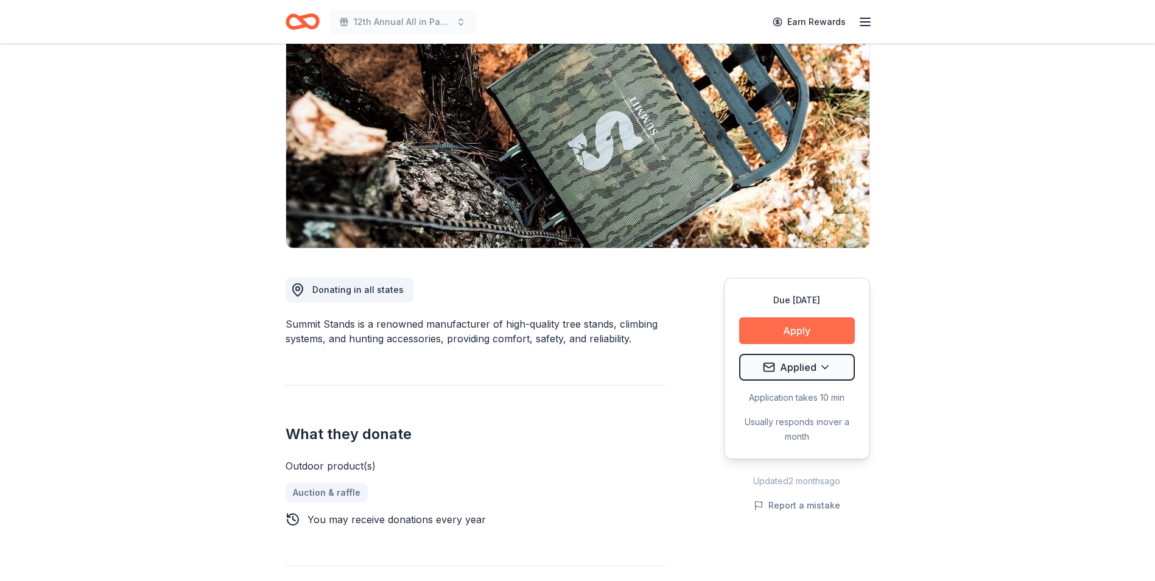
click at [797, 331] on button "Apply" at bounding box center [797, 330] width 116 height 27
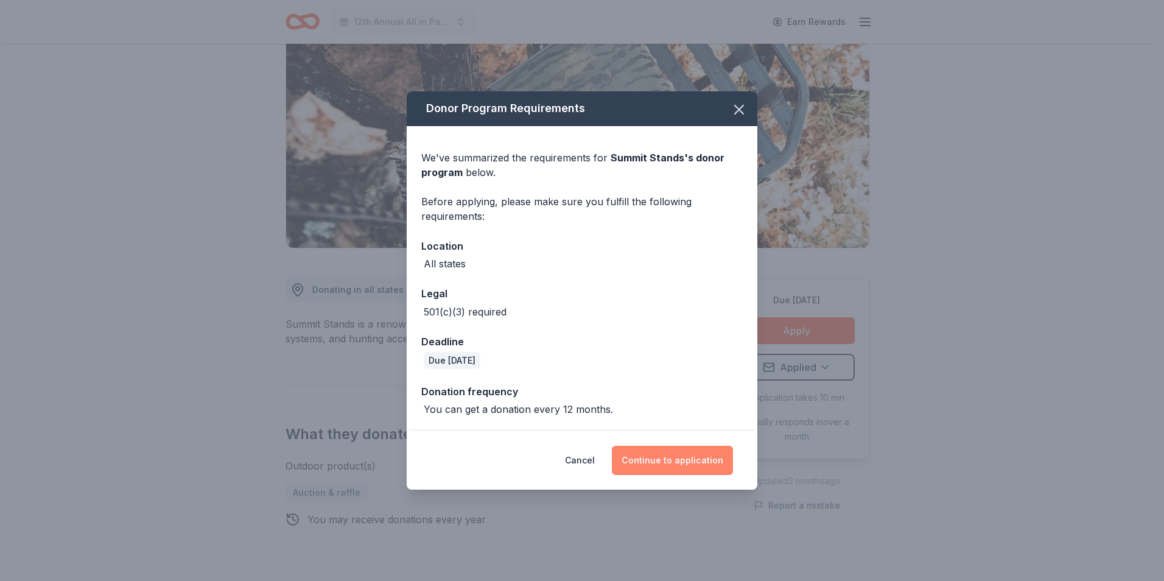
click at [682, 455] on button "Continue to application" at bounding box center [672, 460] width 121 height 29
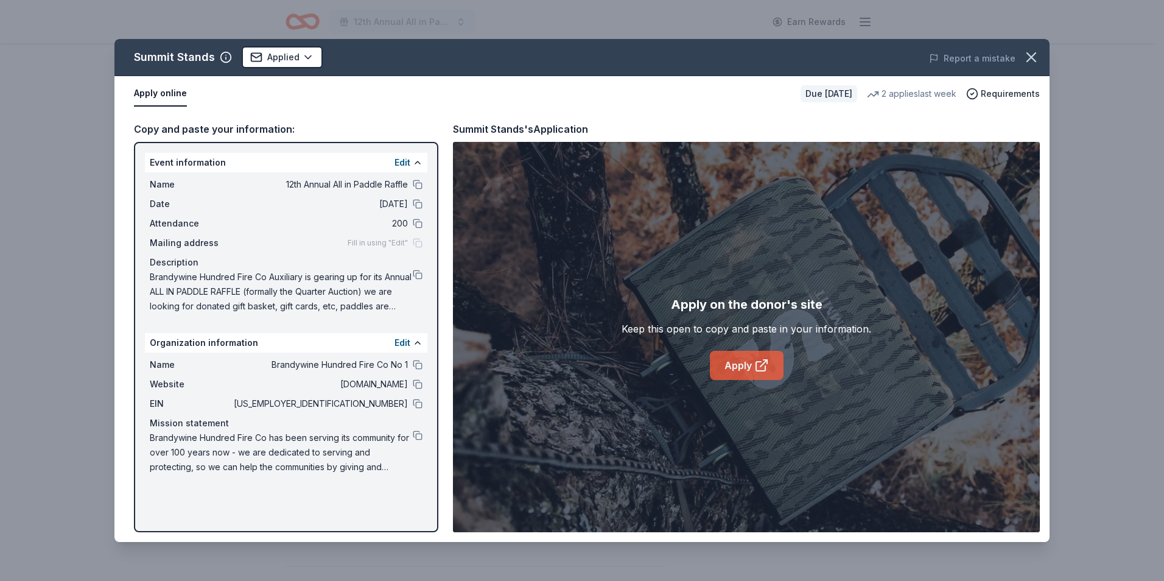
click at [734, 354] on link "Apply" at bounding box center [747, 365] width 74 height 29
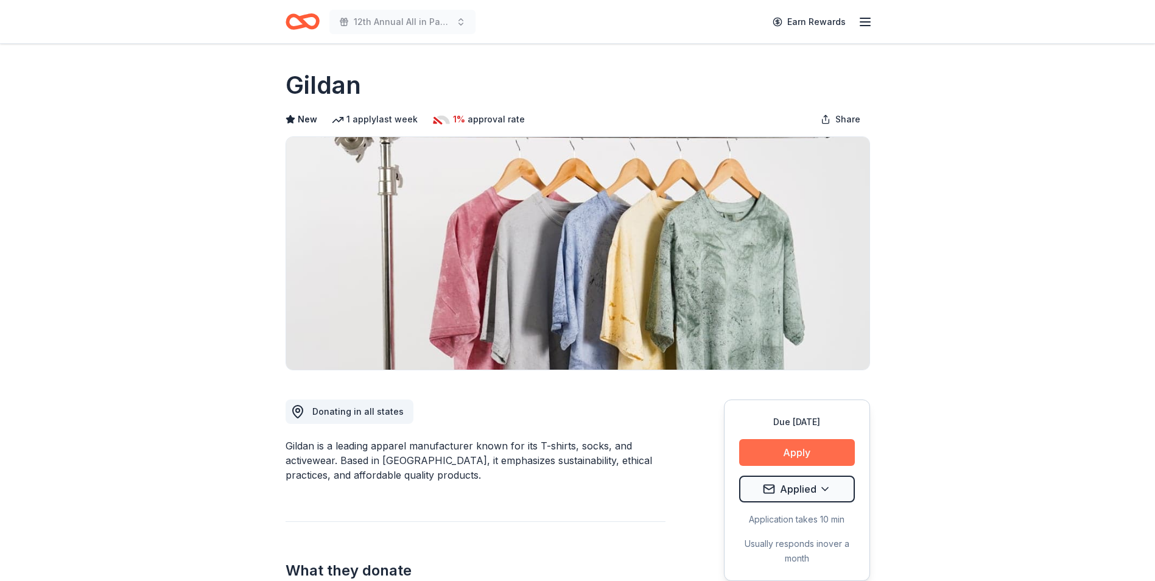
click at [799, 450] on button "Apply" at bounding box center [797, 452] width 116 height 27
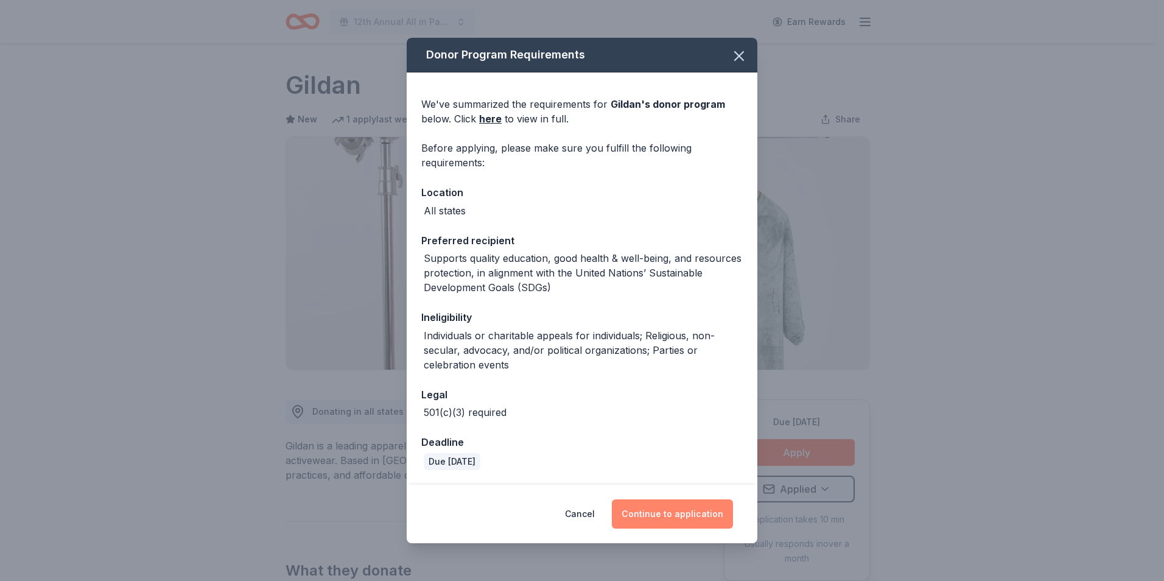
click at [671, 515] on button "Continue to application" at bounding box center [672, 513] width 121 height 29
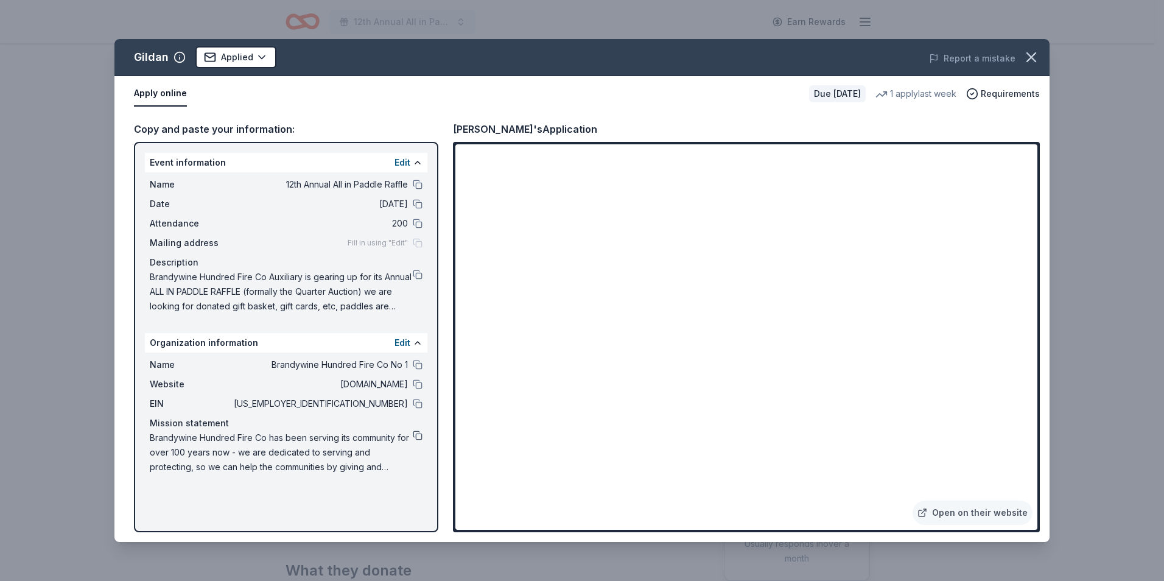
click at [418, 436] on button at bounding box center [418, 435] width 10 height 10
click at [1032, 62] on icon "button" at bounding box center [1031, 57] width 17 height 17
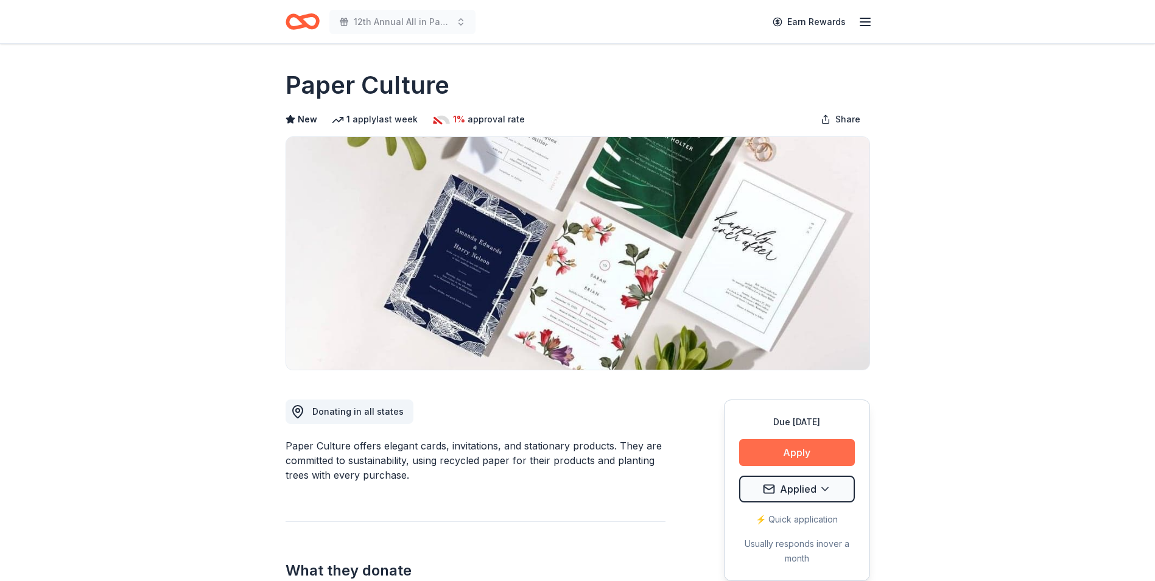
click at [794, 456] on button "Apply" at bounding box center [797, 452] width 116 height 27
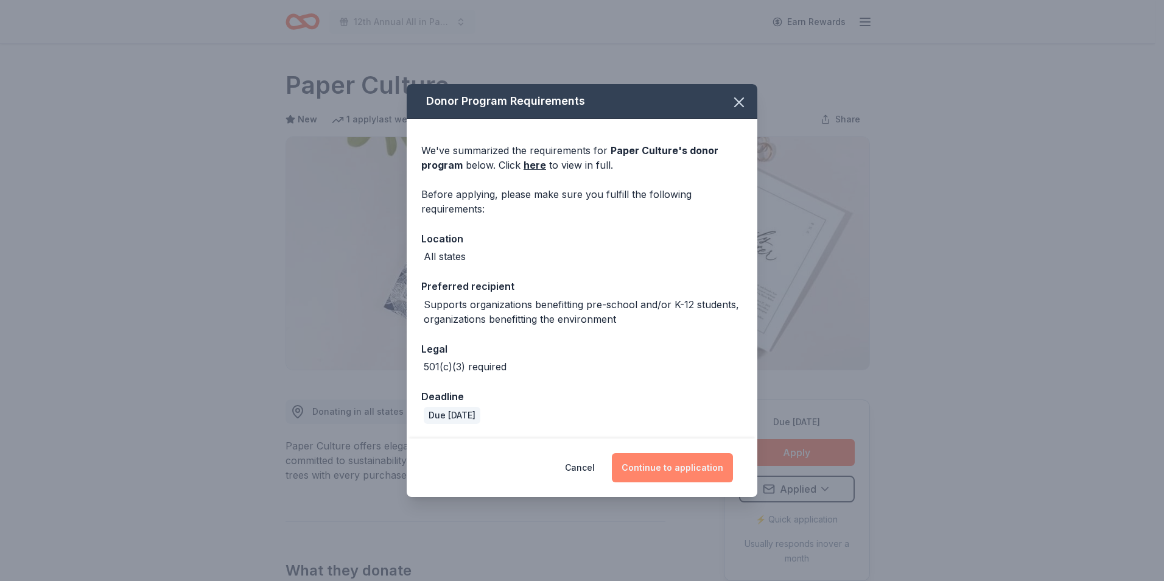
click at [665, 469] on button "Continue to application" at bounding box center [672, 467] width 121 height 29
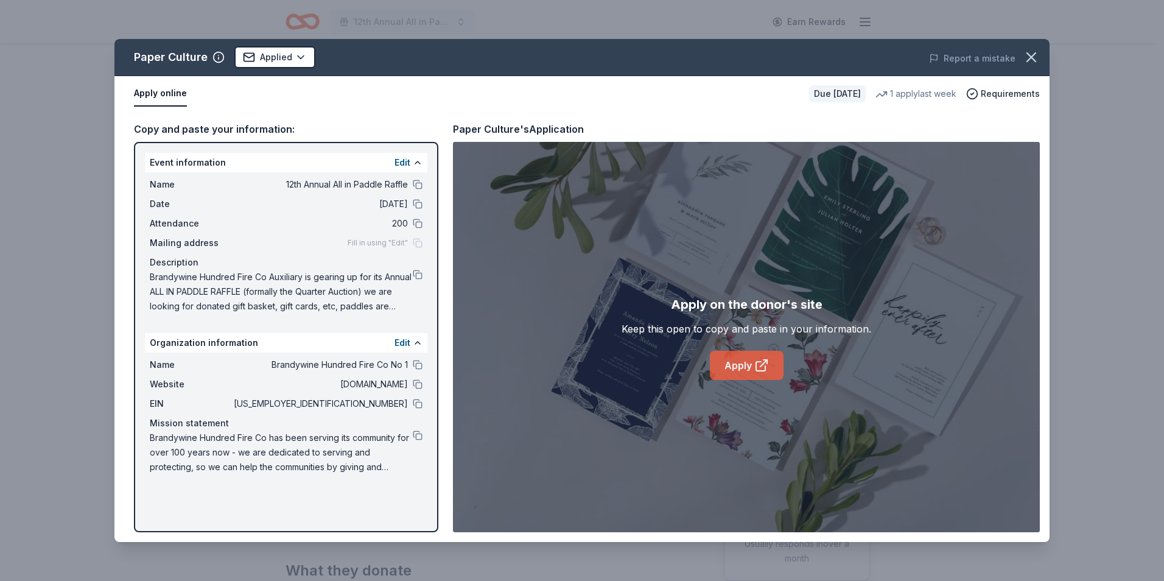
click at [737, 370] on link "Apply" at bounding box center [747, 365] width 74 height 29
click at [417, 434] on button at bounding box center [418, 435] width 10 height 10
click at [418, 275] on button at bounding box center [418, 275] width 10 height 10
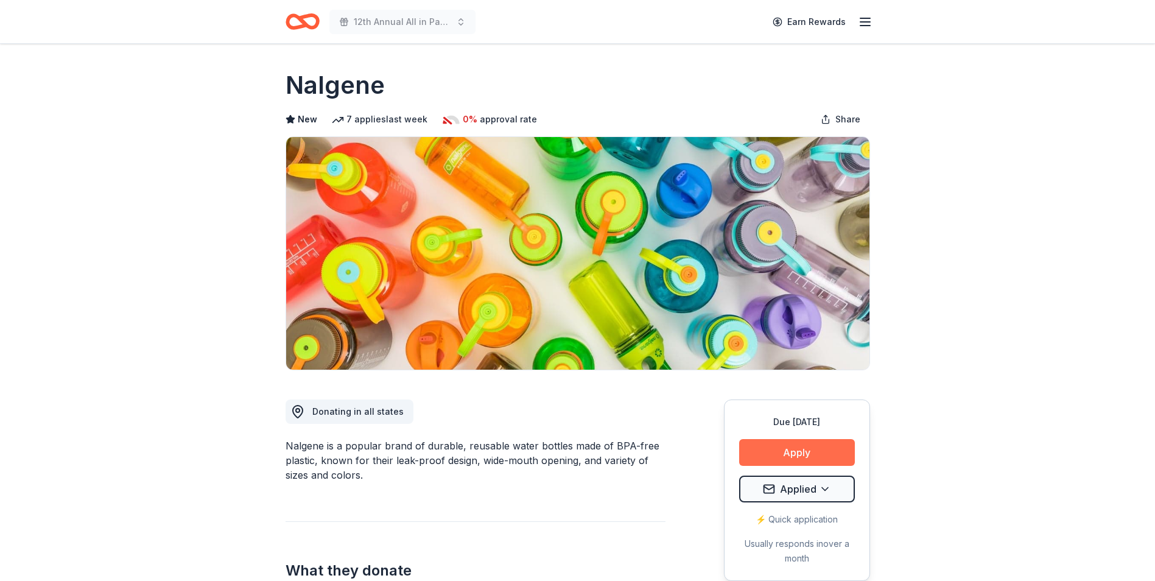
click at [796, 452] on button "Apply" at bounding box center [797, 452] width 116 height 27
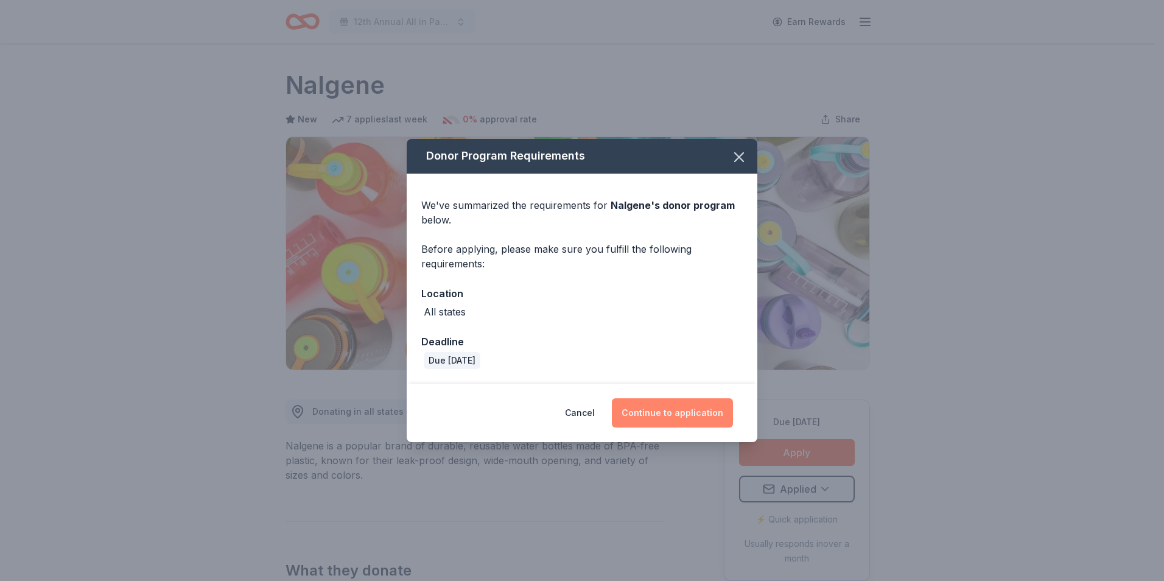
click at [667, 414] on button "Continue to application" at bounding box center [672, 412] width 121 height 29
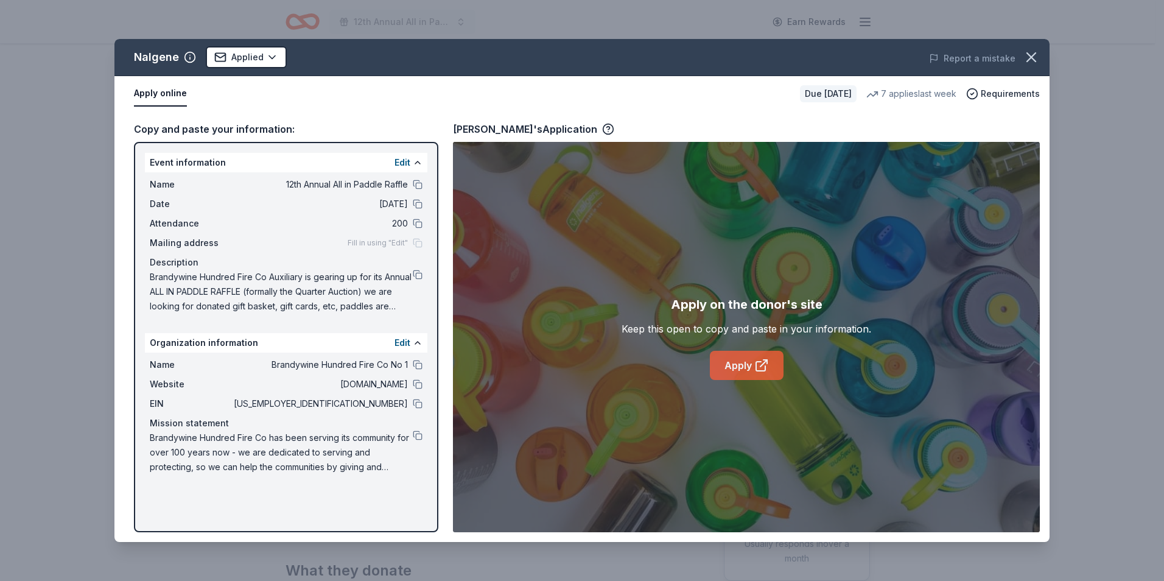
click at [737, 363] on link "Apply" at bounding box center [747, 365] width 74 height 29
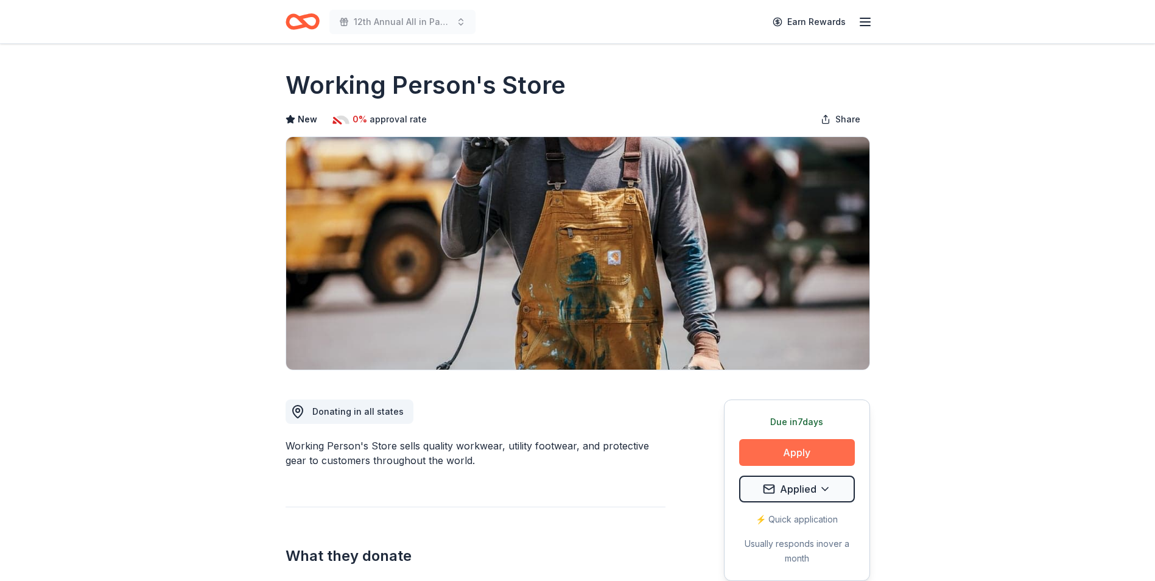
click at [797, 454] on button "Apply" at bounding box center [797, 452] width 116 height 27
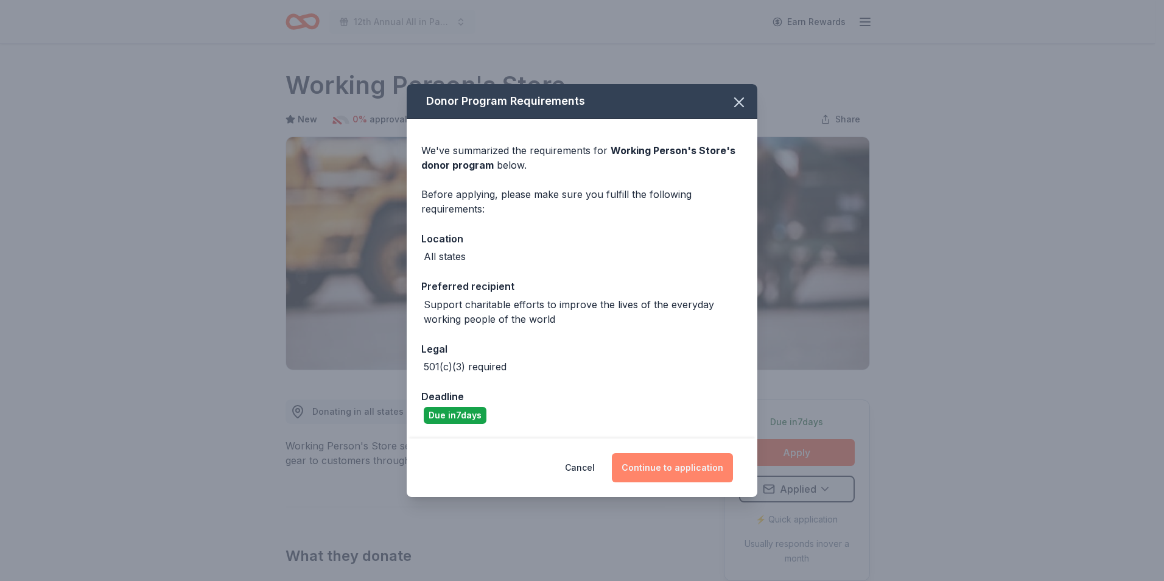
click at [672, 472] on button "Continue to application" at bounding box center [672, 467] width 121 height 29
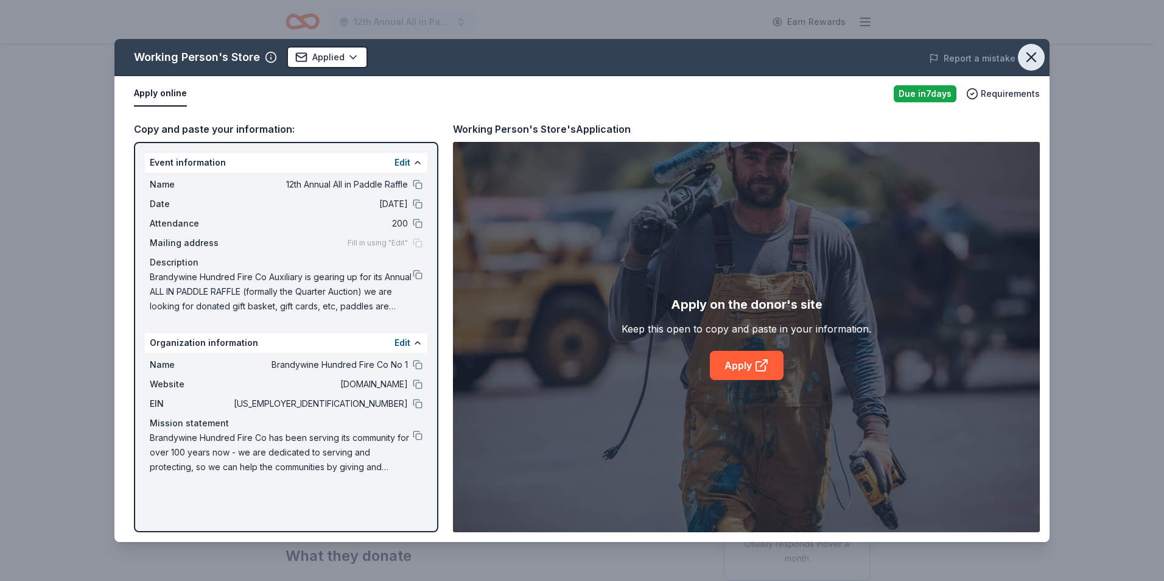
click at [1034, 57] on icon "button" at bounding box center [1031, 57] width 17 height 17
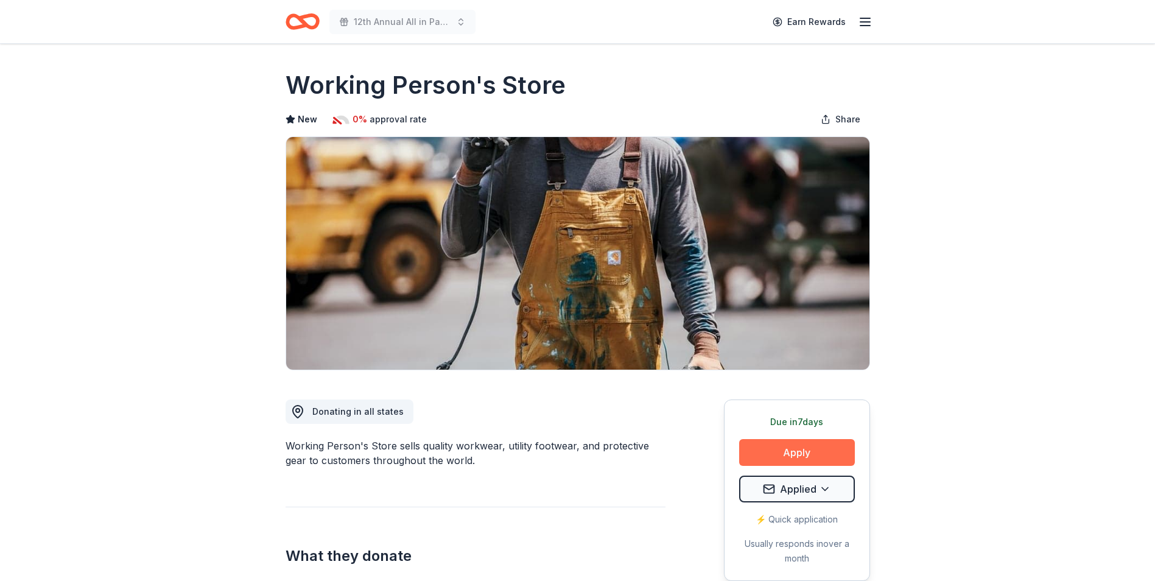
click at [783, 450] on button "Apply" at bounding box center [797, 452] width 116 height 27
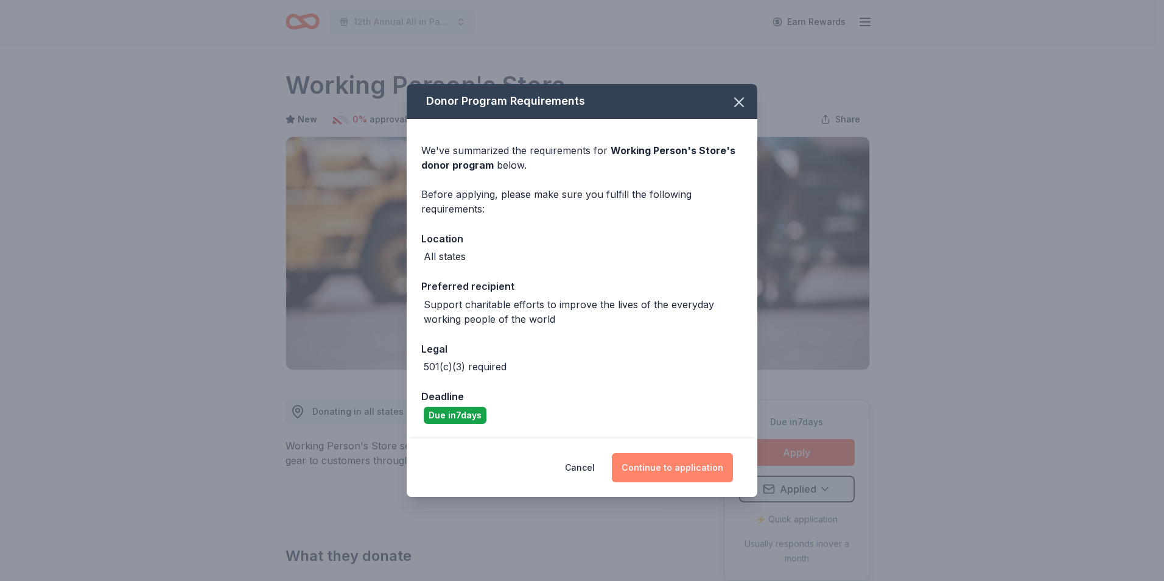
click at [679, 476] on button "Continue to application" at bounding box center [672, 467] width 121 height 29
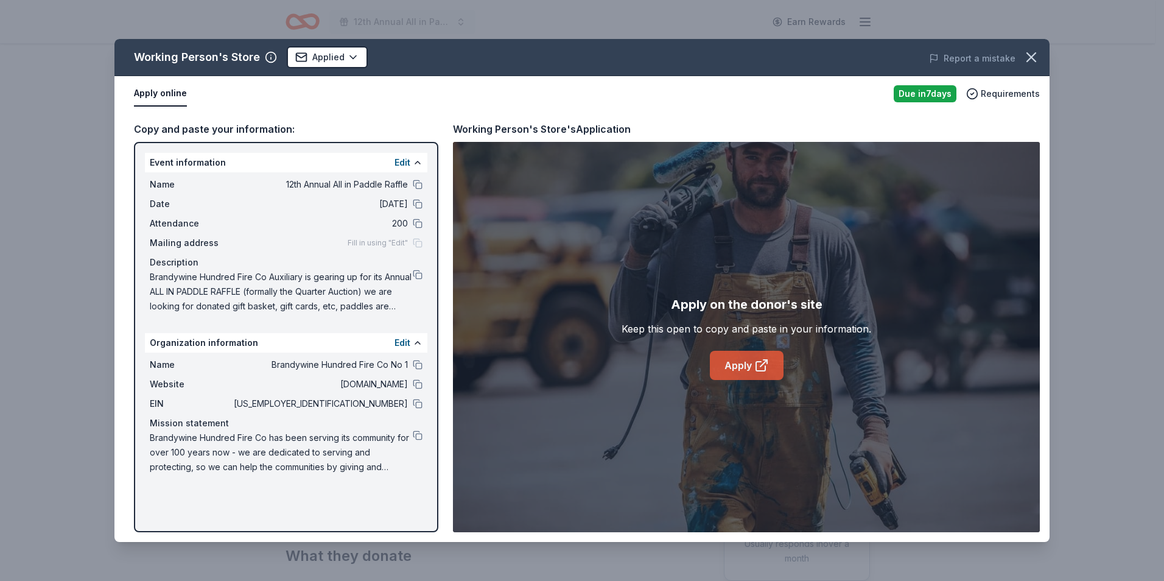
click at [735, 359] on link "Apply" at bounding box center [747, 365] width 74 height 29
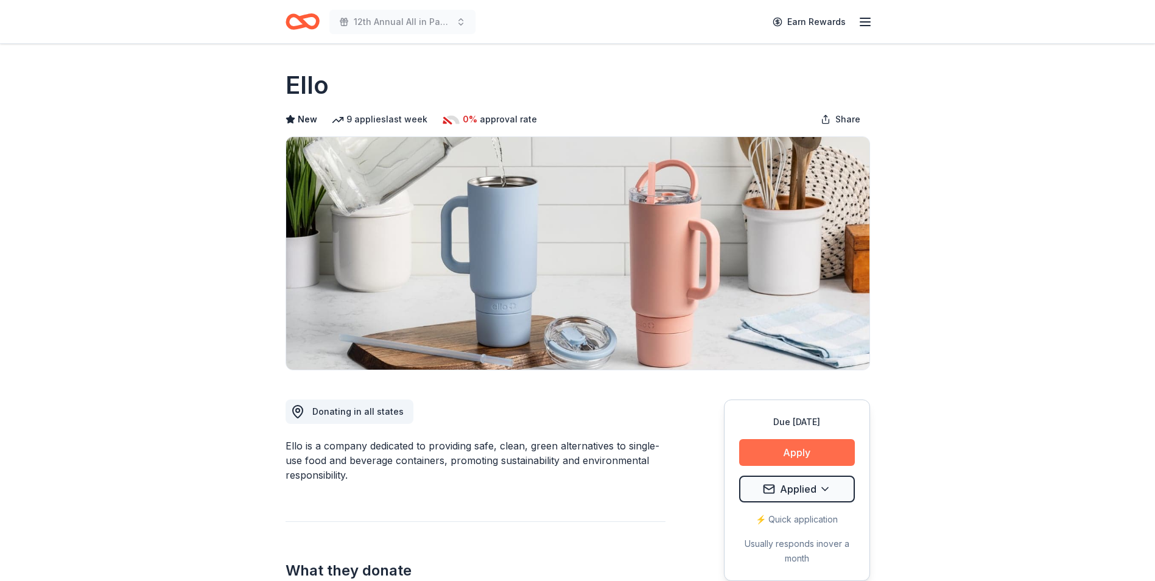
click at [793, 452] on button "Apply" at bounding box center [797, 452] width 116 height 27
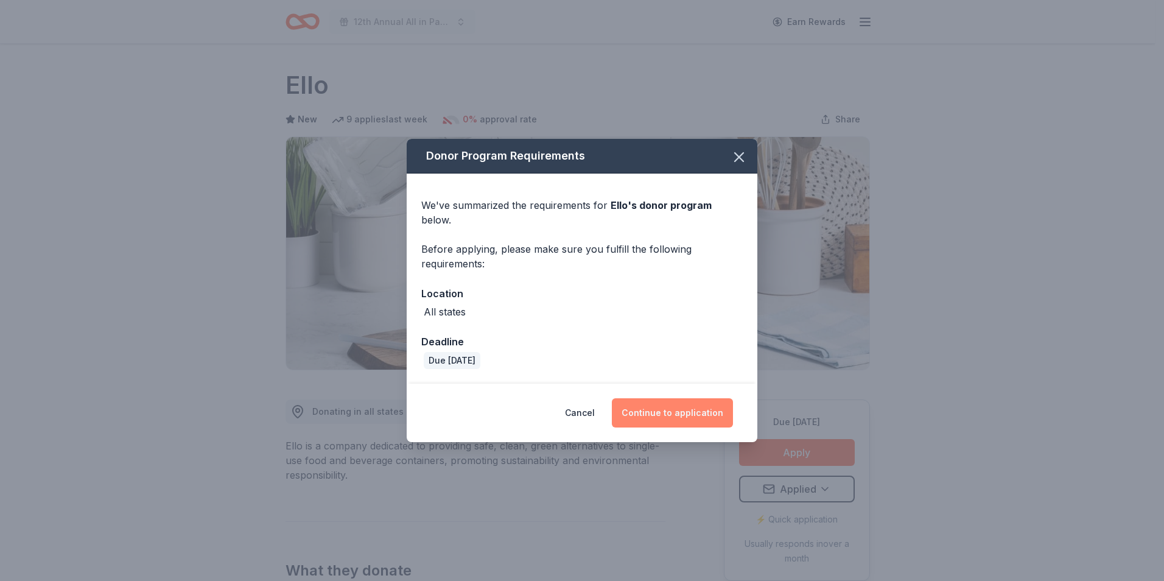
click at [677, 414] on button "Continue to application" at bounding box center [672, 412] width 121 height 29
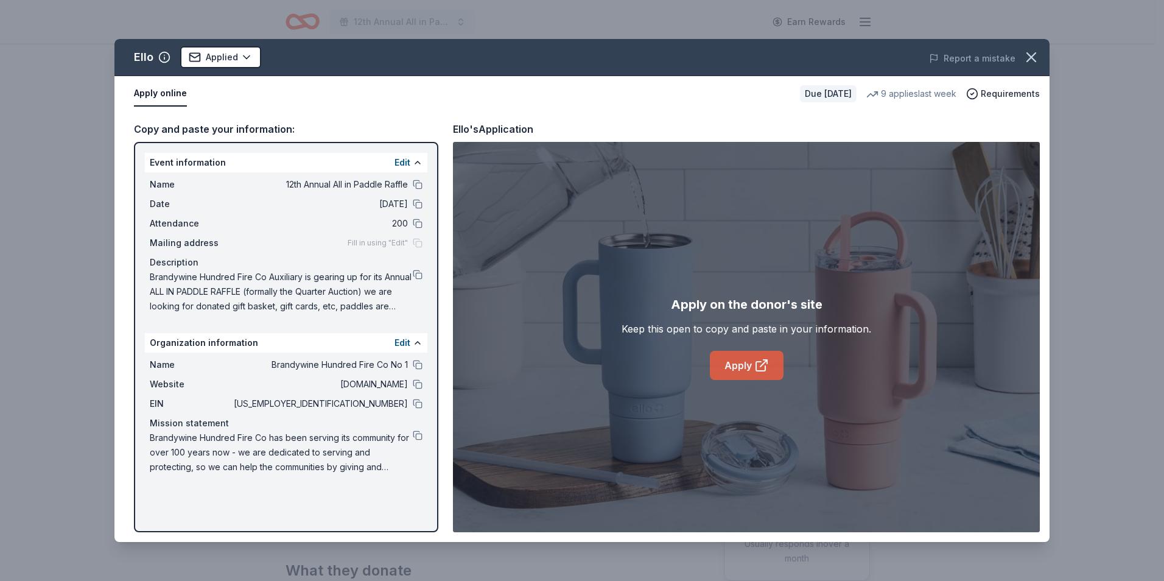
click at [737, 365] on link "Apply" at bounding box center [747, 365] width 74 height 29
click at [1031, 55] on icon "button" at bounding box center [1031, 57] width 17 height 17
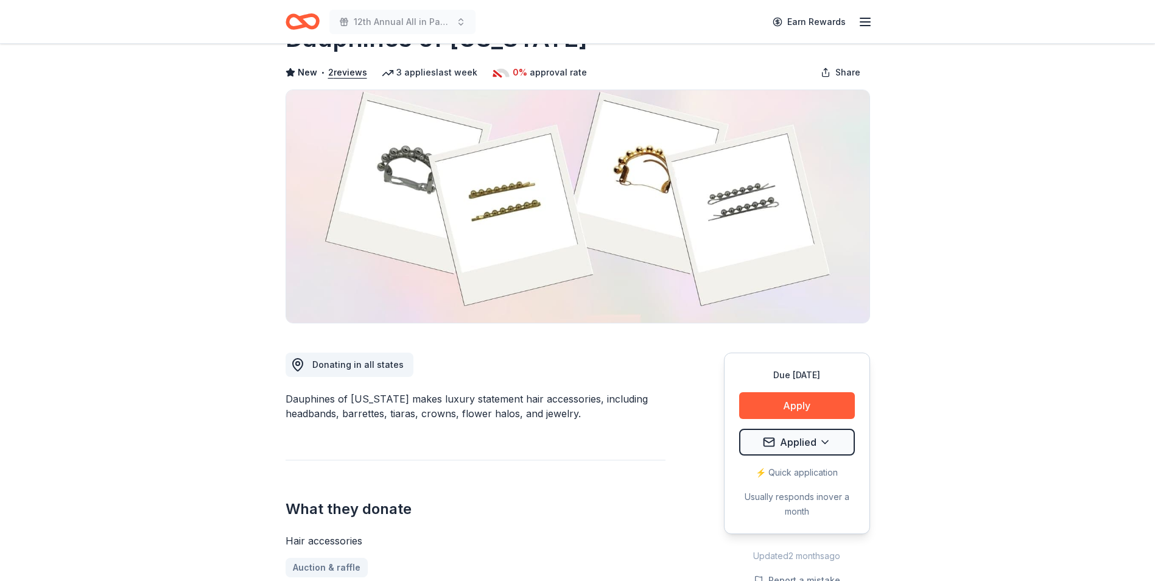
scroll to position [61, 0]
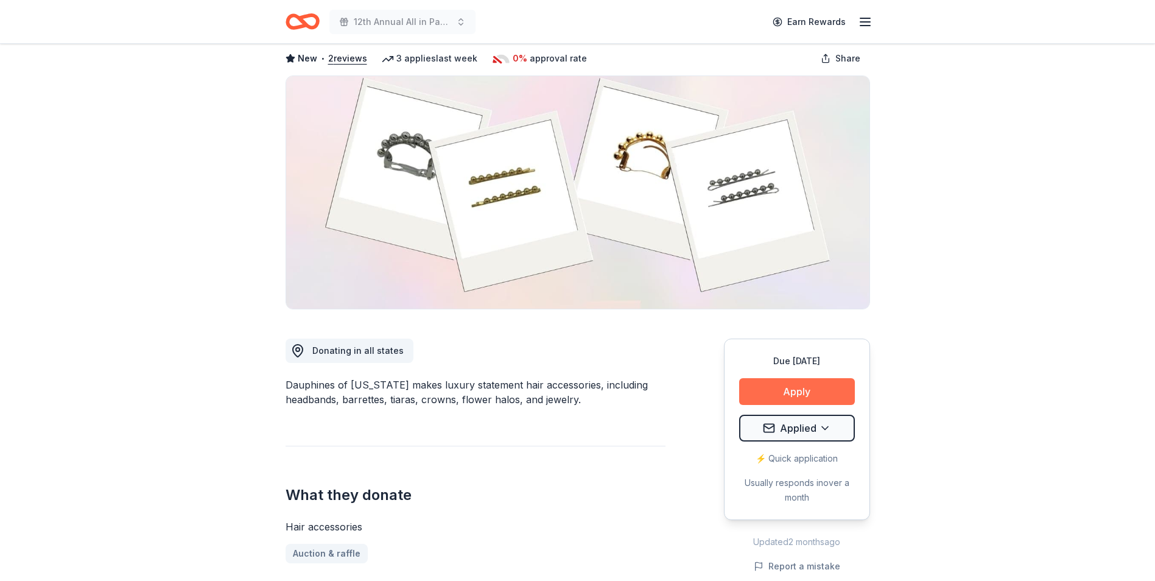
click at [792, 391] on button "Apply" at bounding box center [797, 391] width 116 height 27
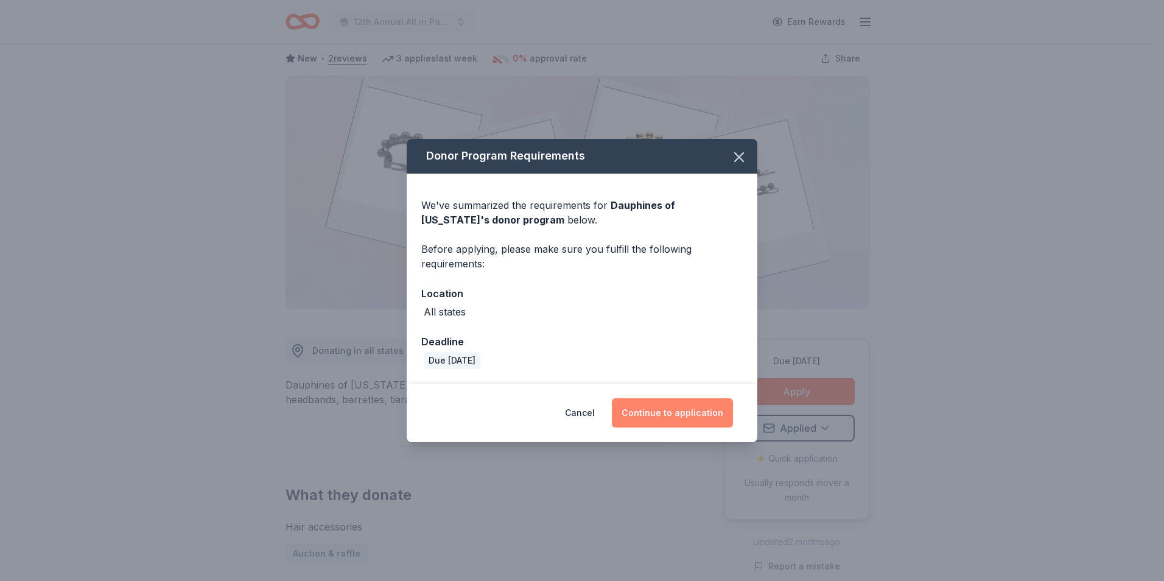
click at [672, 410] on button "Continue to application" at bounding box center [672, 412] width 121 height 29
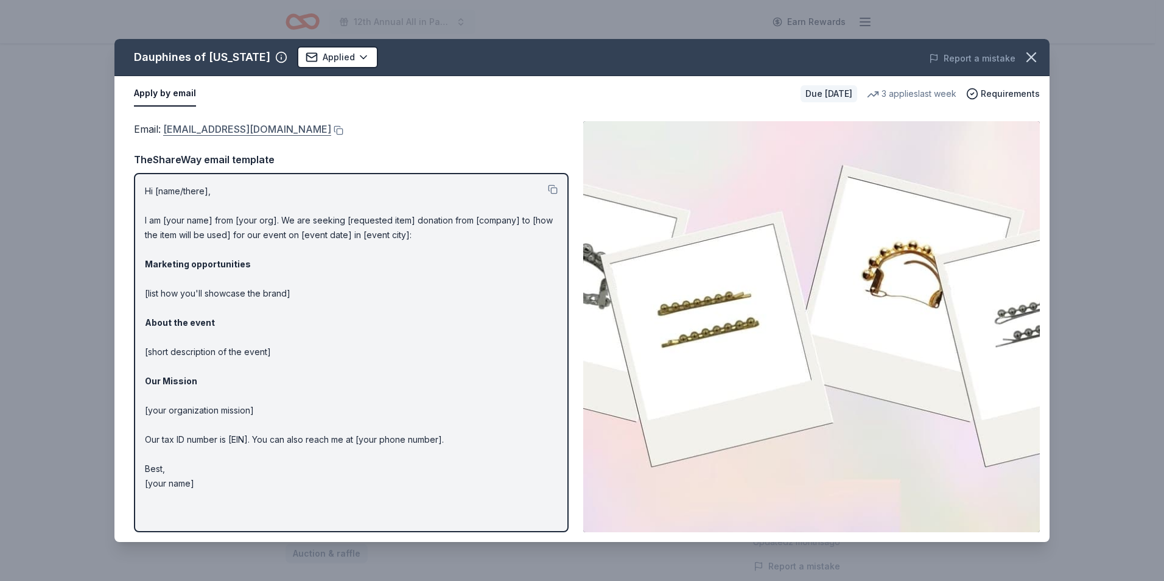
click at [245, 127] on link "[EMAIL_ADDRESS][DOMAIN_NAME]" at bounding box center [247, 129] width 168 height 16
click at [1034, 58] on icon "button" at bounding box center [1031, 57] width 17 height 17
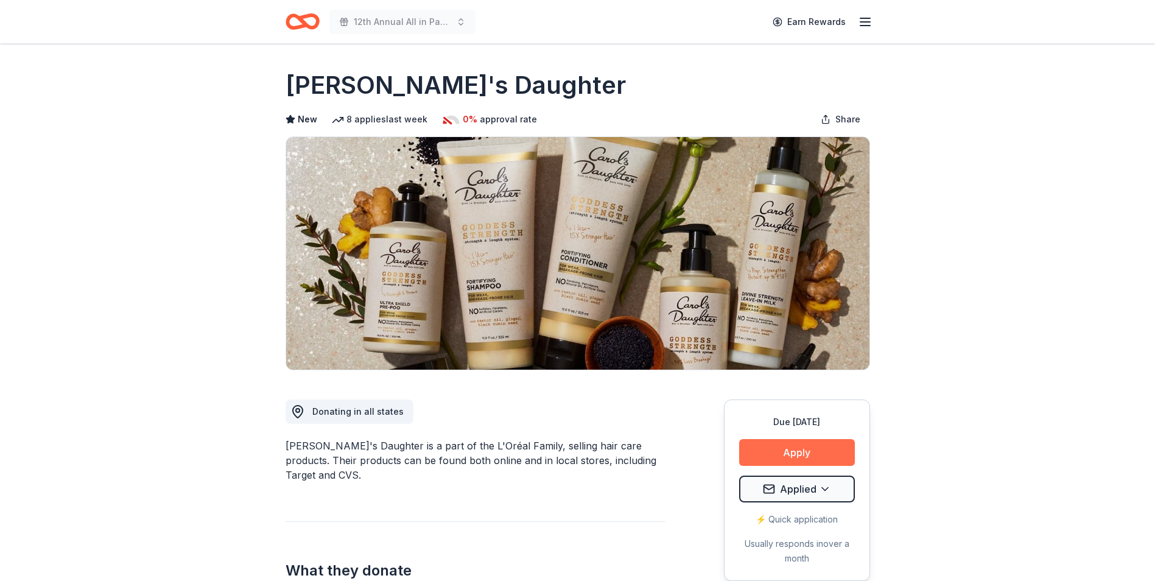
click at [799, 451] on button "Apply" at bounding box center [797, 452] width 116 height 27
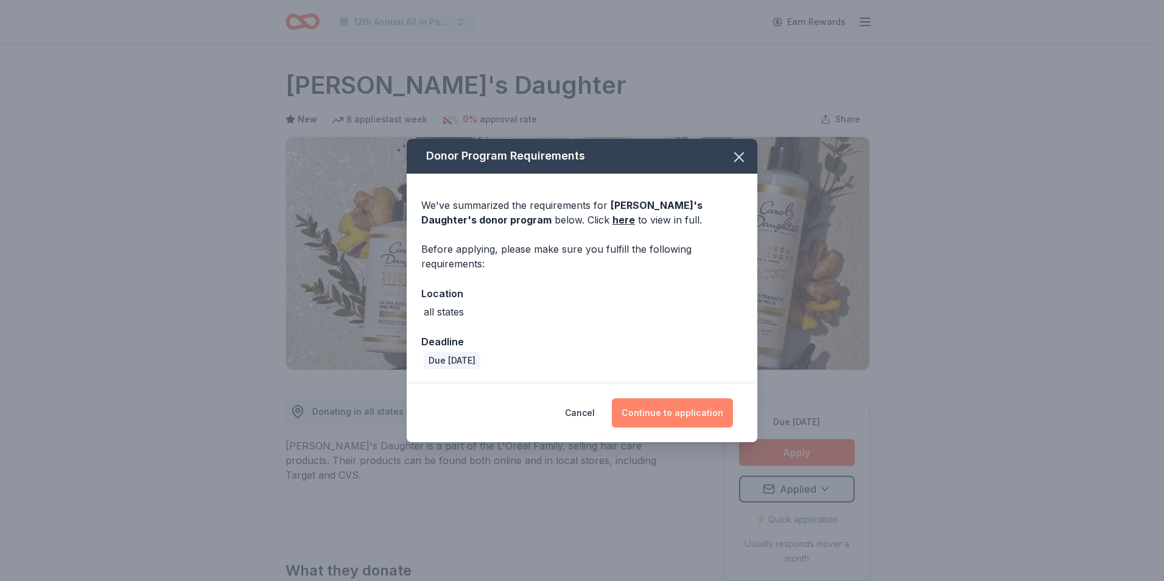
click at [667, 412] on button "Continue to application" at bounding box center [672, 412] width 121 height 29
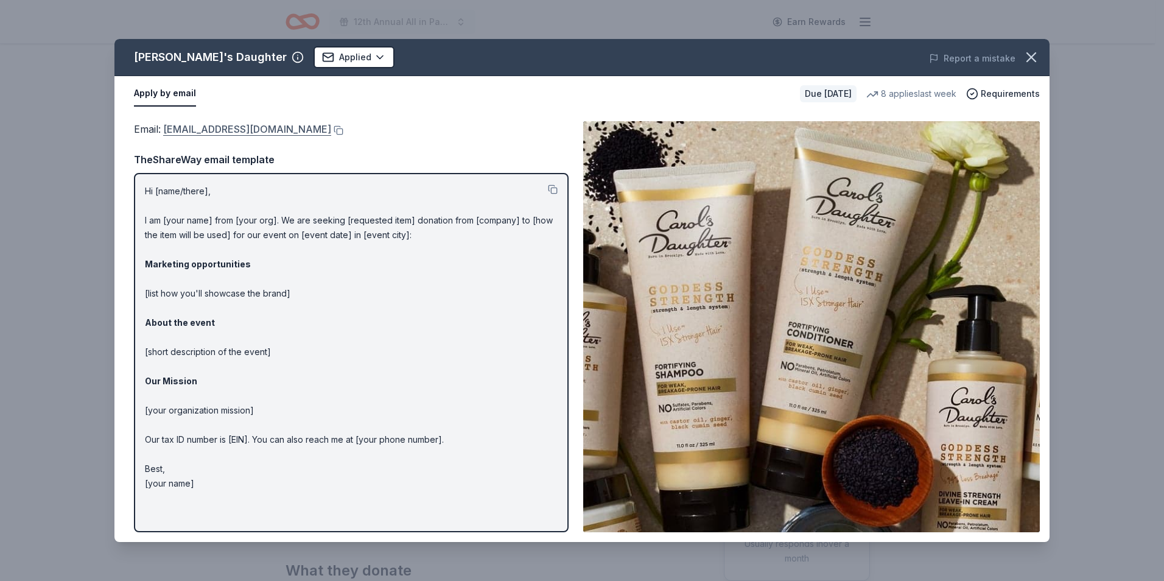
click at [229, 130] on link "press@support.carolsdaughter.com" at bounding box center [247, 129] width 168 height 16
click at [1035, 61] on icon "button" at bounding box center [1031, 57] width 9 height 9
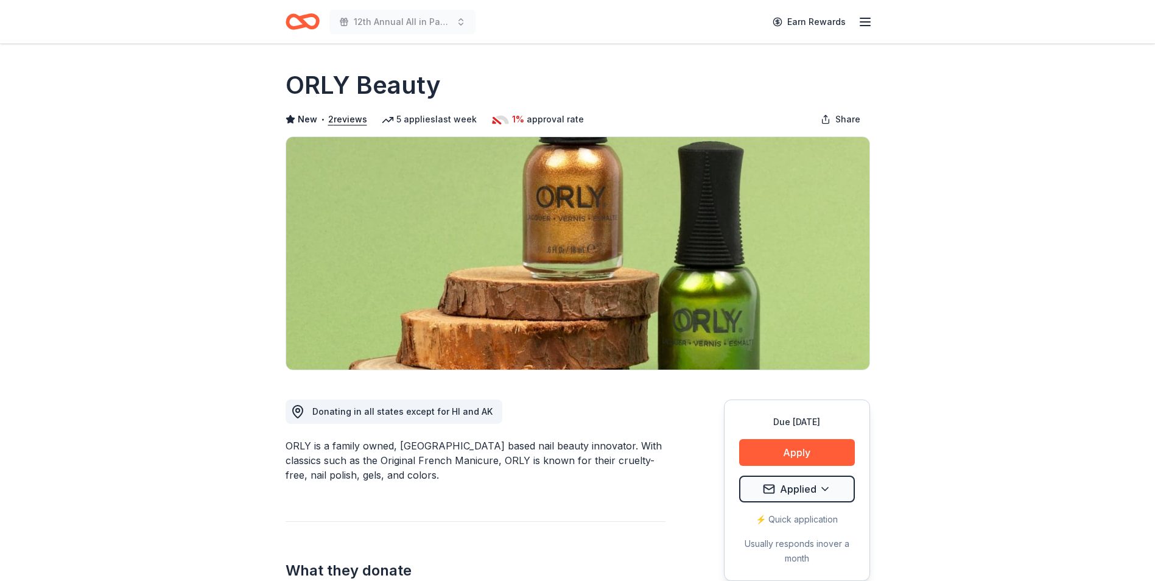
scroll to position [61, 0]
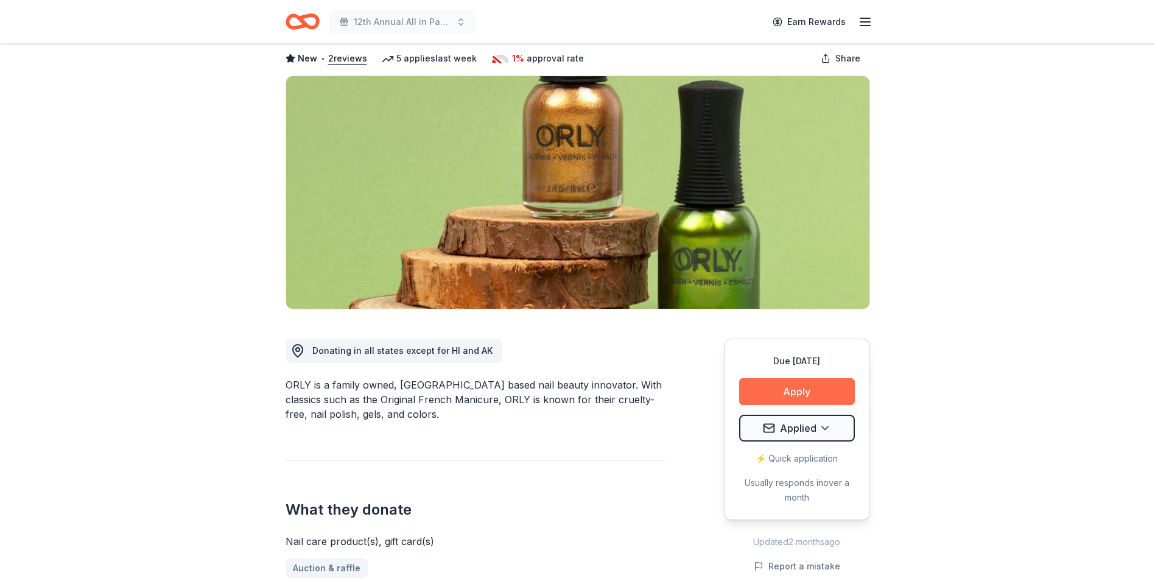
click at [790, 391] on button "Apply" at bounding box center [797, 391] width 116 height 27
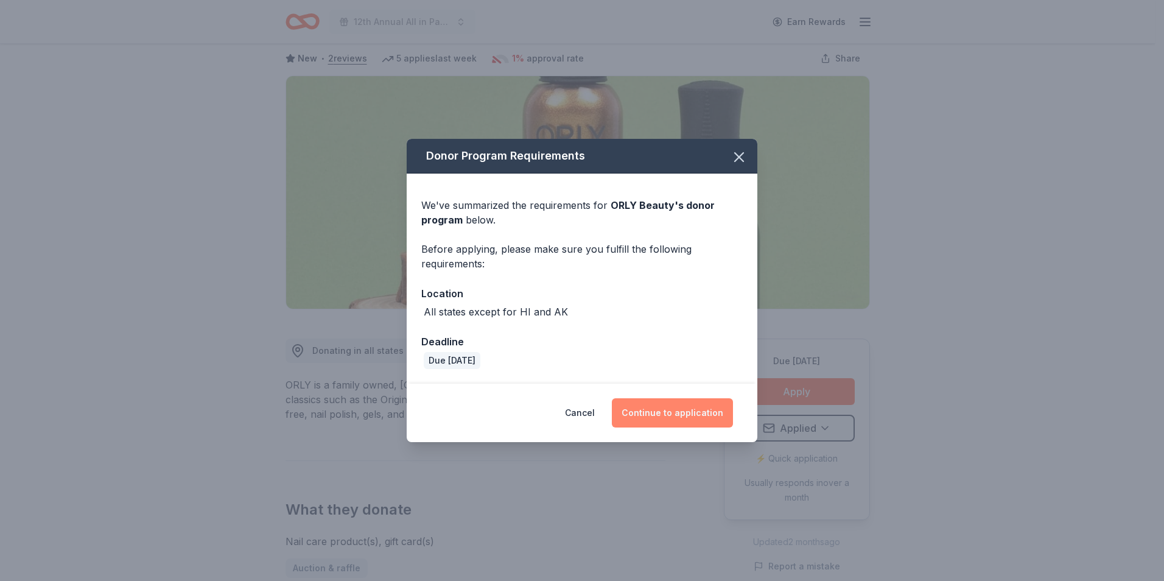
click at [664, 415] on button "Continue to application" at bounding box center [672, 412] width 121 height 29
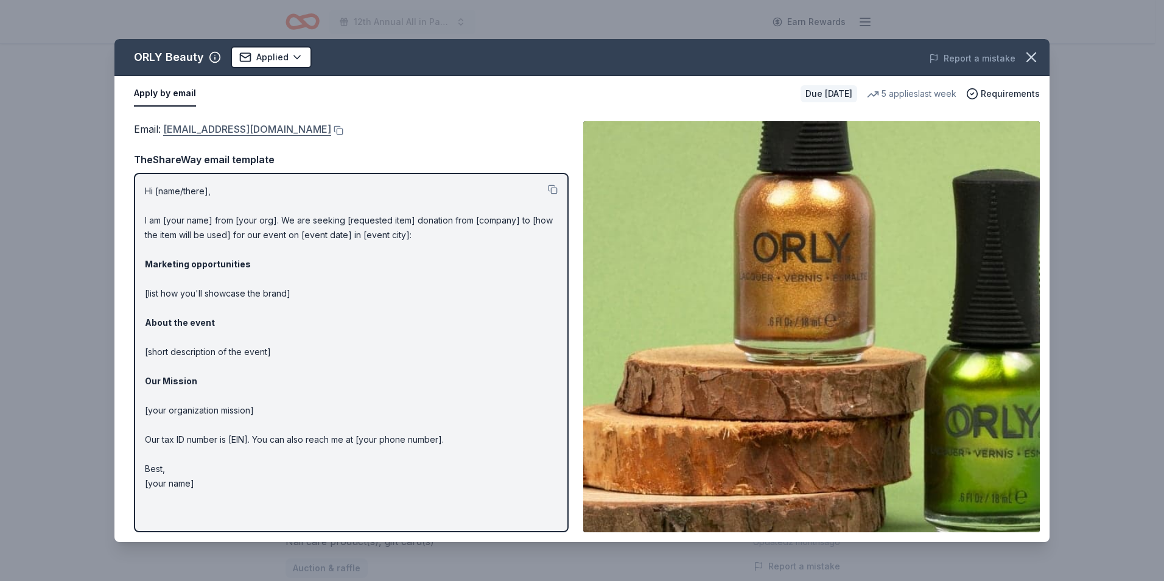
click at [226, 129] on link "[EMAIL_ADDRESS][DOMAIN_NAME]" at bounding box center [247, 129] width 168 height 16
click at [1032, 57] on icon "button" at bounding box center [1031, 57] width 17 height 17
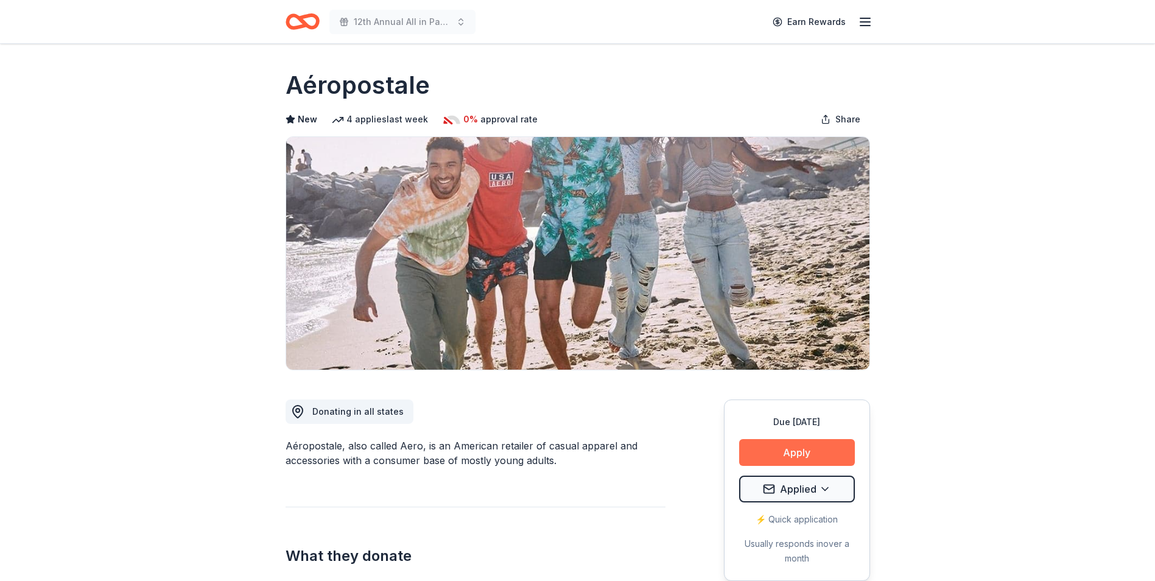
click at [796, 449] on button "Apply" at bounding box center [797, 452] width 116 height 27
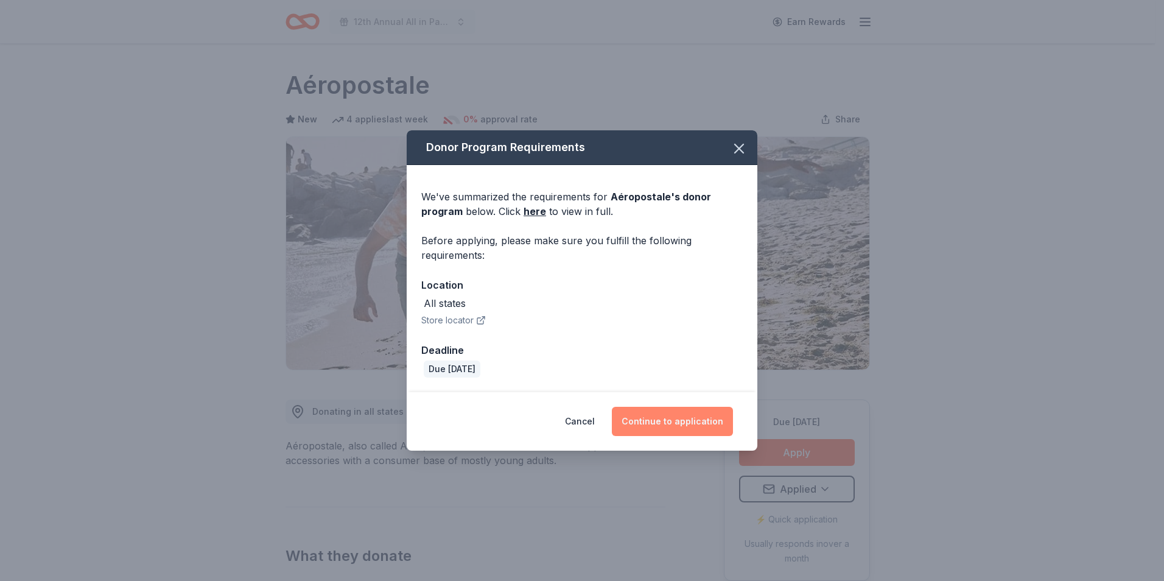
click at [676, 424] on button "Continue to application" at bounding box center [672, 421] width 121 height 29
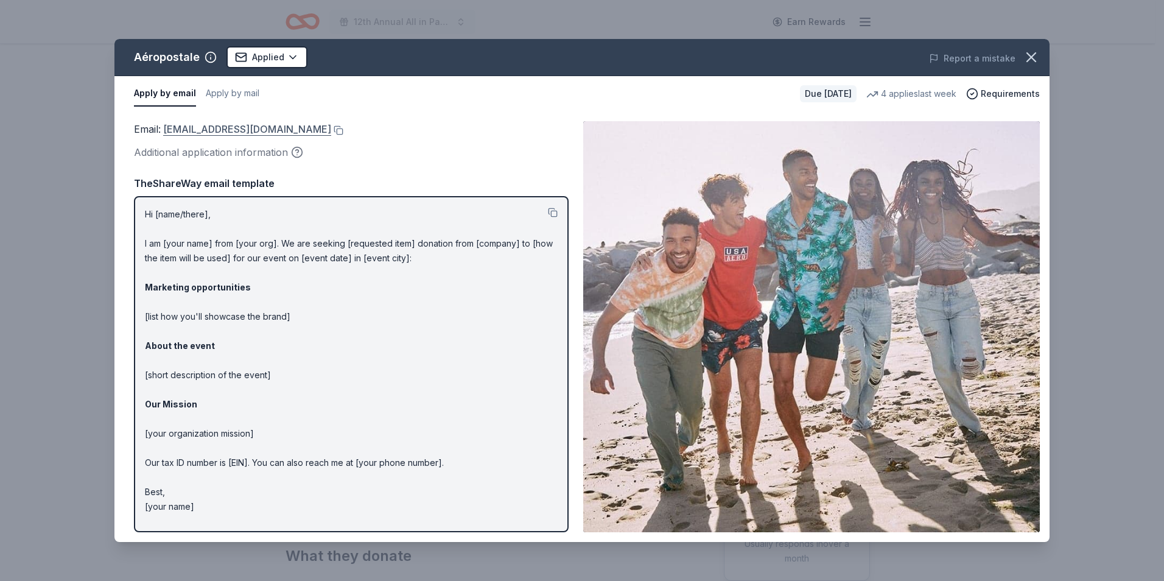
click at [222, 129] on link "[EMAIL_ADDRESS][DOMAIN_NAME]" at bounding box center [247, 129] width 168 height 16
click at [1029, 56] on icon "button" at bounding box center [1031, 57] width 9 height 9
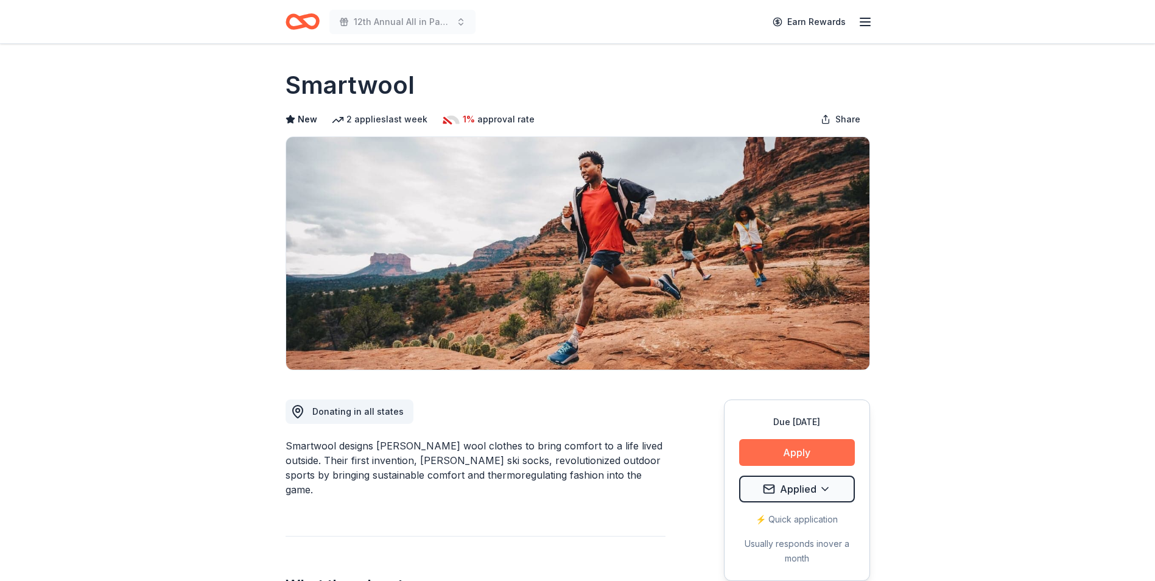
click at [793, 451] on button "Apply" at bounding box center [797, 452] width 116 height 27
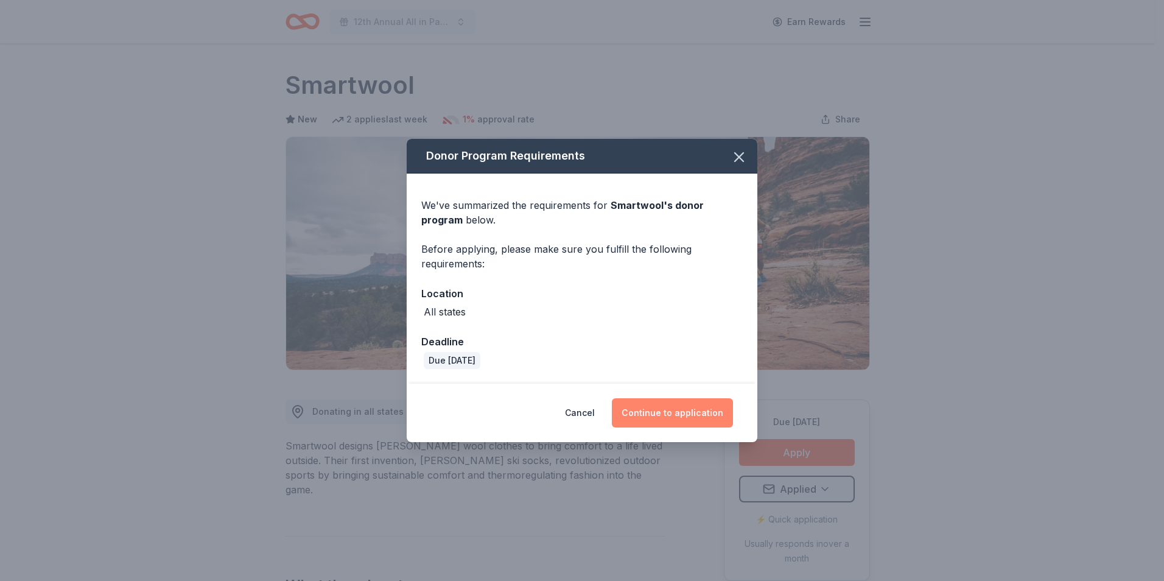
click at [668, 409] on button "Continue to application" at bounding box center [672, 412] width 121 height 29
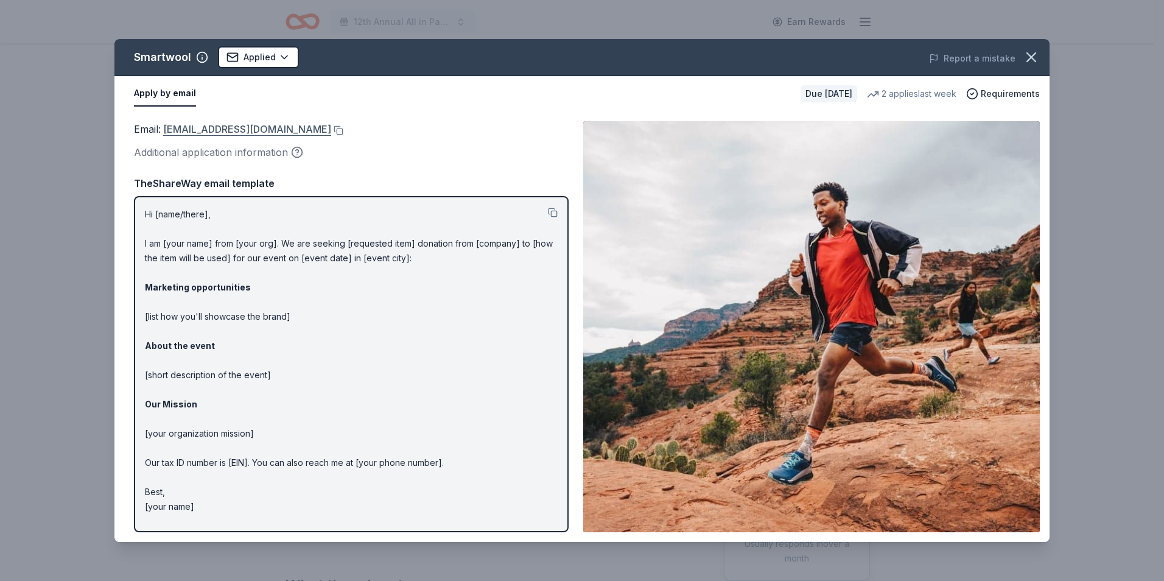
click at [215, 126] on link "customerservice@smartwool.com" at bounding box center [247, 129] width 168 height 16
click at [1035, 62] on icon "button" at bounding box center [1031, 57] width 17 height 17
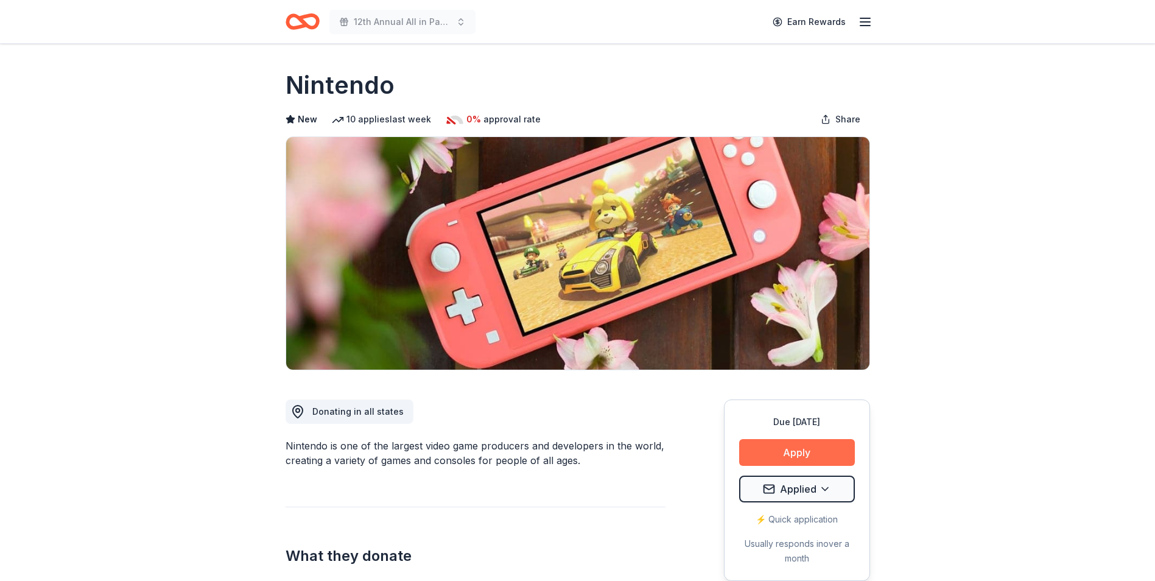
click at [796, 449] on button "Apply" at bounding box center [797, 452] width 116 height 27
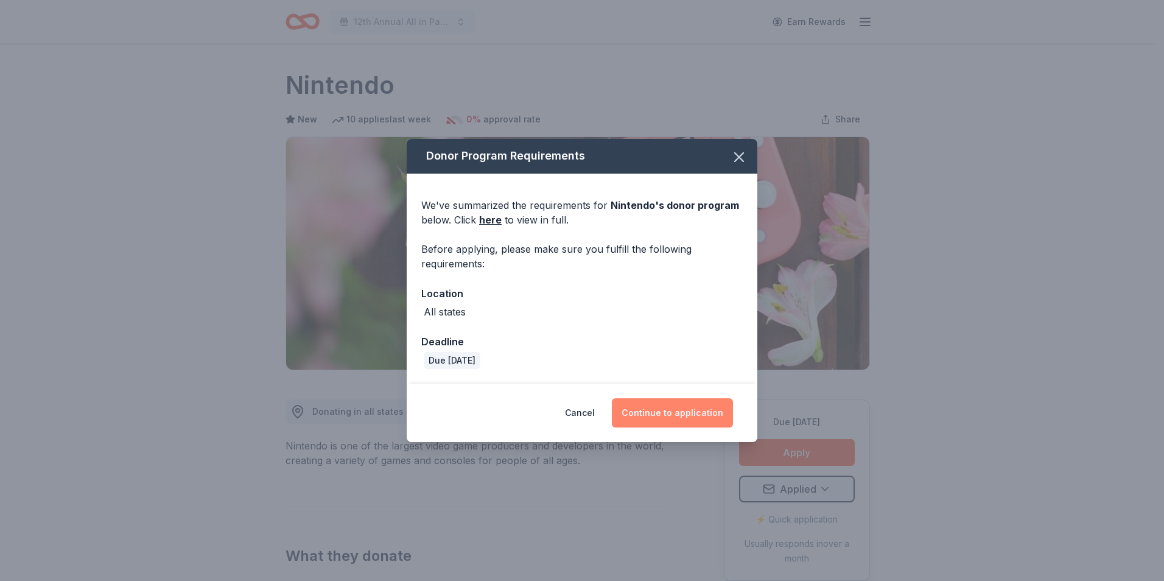
click at [668, 407] on button "Continue to application" at bounding box center [672, 412] width 121 height 29
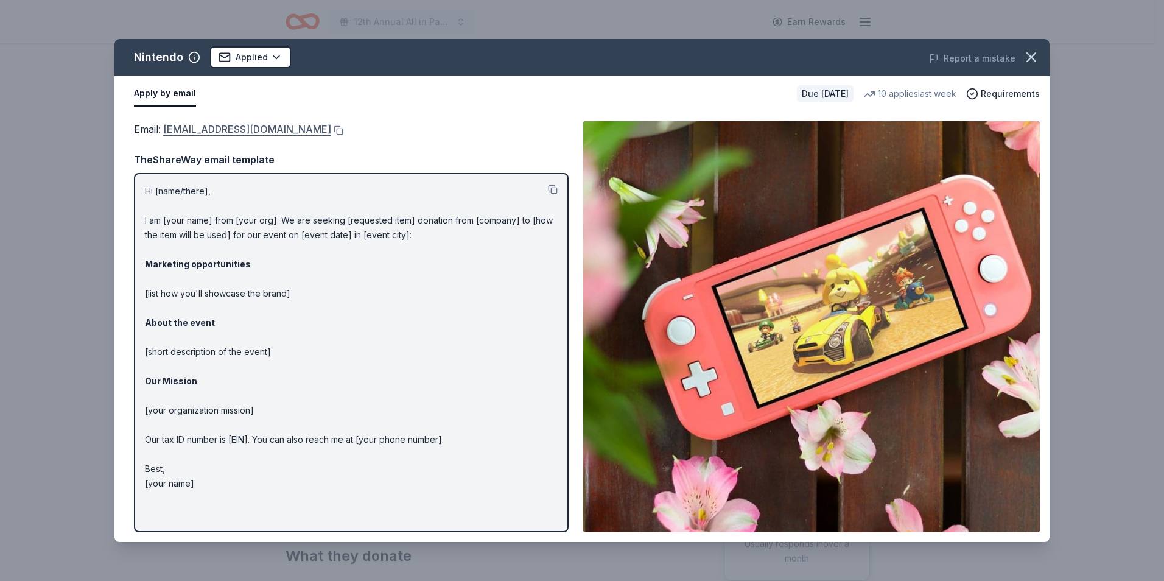
click at [251, 127] on link "[EMAIL_ADDRESS][DOMAIN_NAME]" at bounding box center [247, 129] width 168 height 16
click at [1033, 57] on icon "button" at bounding box center [1031, 57] width 17 height 17
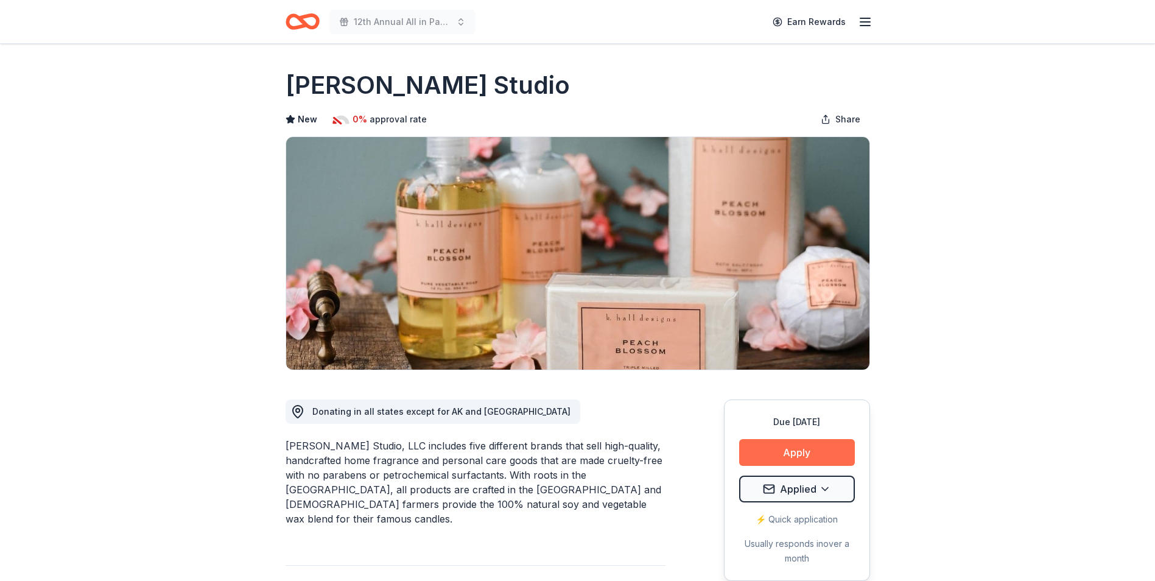
click at [803, 453] on button "Apply" at bounding box center [797, 452] width 116 height 27
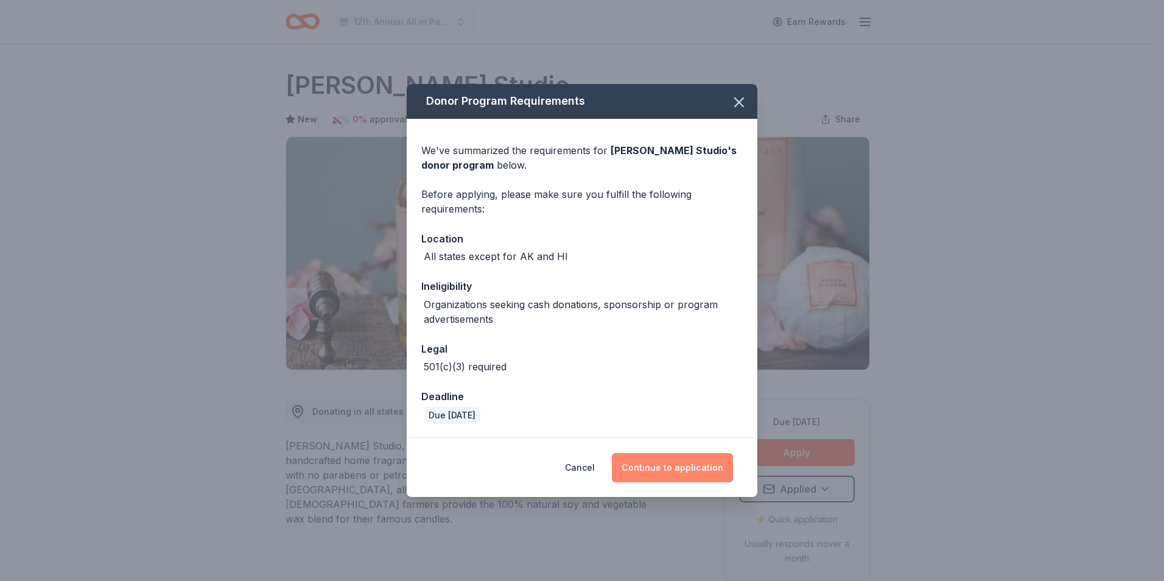
click at [664, 468] on button "Continue to application" at bounding box center [672, 467] width 121 height 29
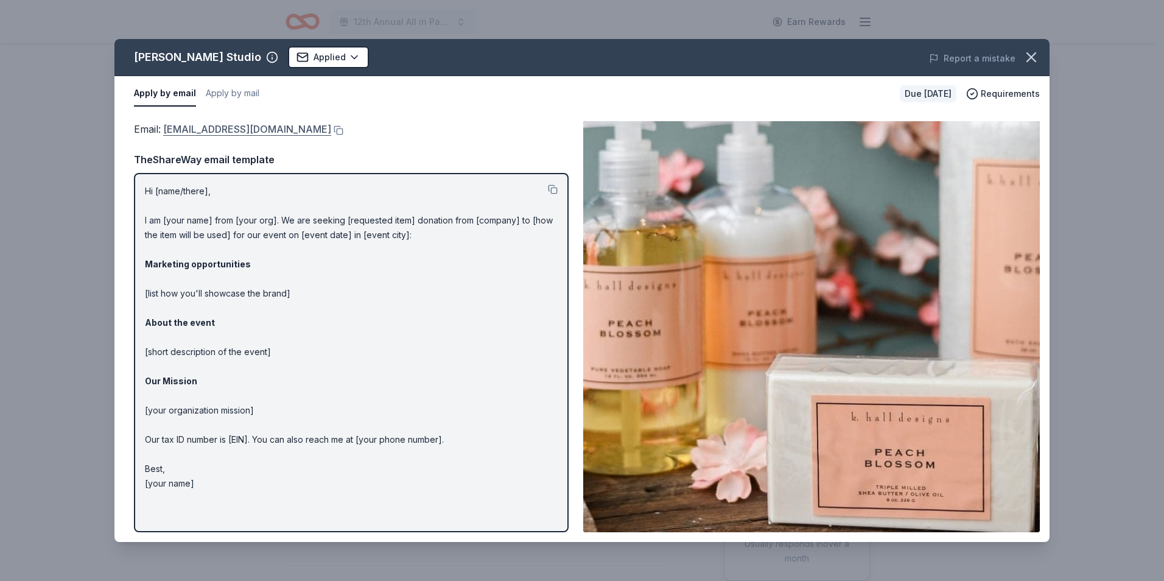
click at [213, 128] on link "[EMAIL_ADDRESS][DOMAIN_NAME]" at bounding box center [247, 129] width 168 height 16
click at [1032, 55] on icon "button" at bounding box center [1031, 57] width 17 height 17
